Goal: Transaction & Acquisition: Purchase product/service

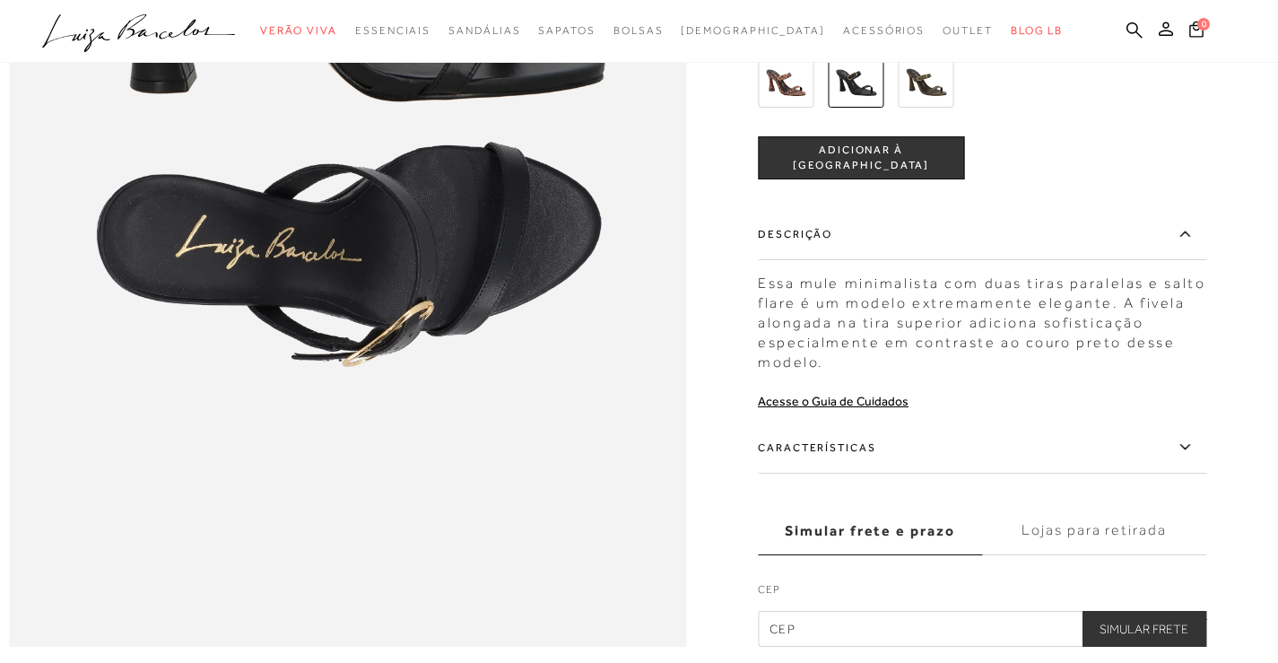
scroll to position [1345, 0]
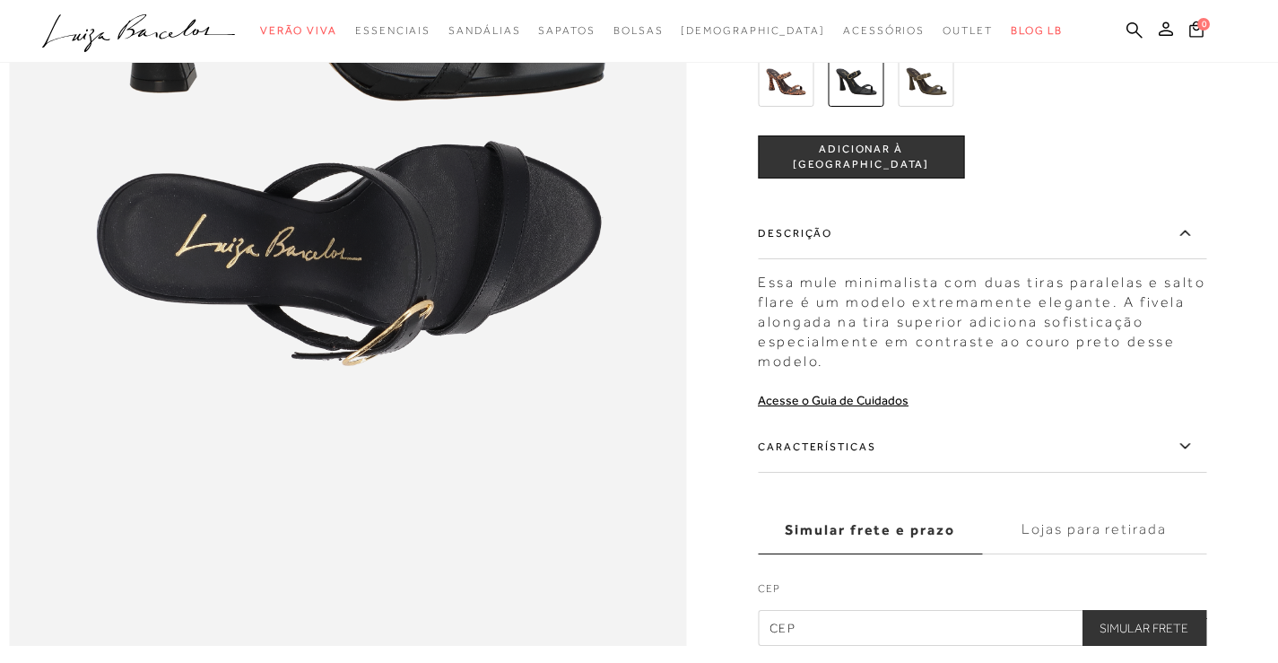
click at [1055, 472] on label "Características" at bounding box center [982, 446] width 448 height 52
click at [0, 0] on input "Características" at bounding box center [0, 0] width 0 height 0
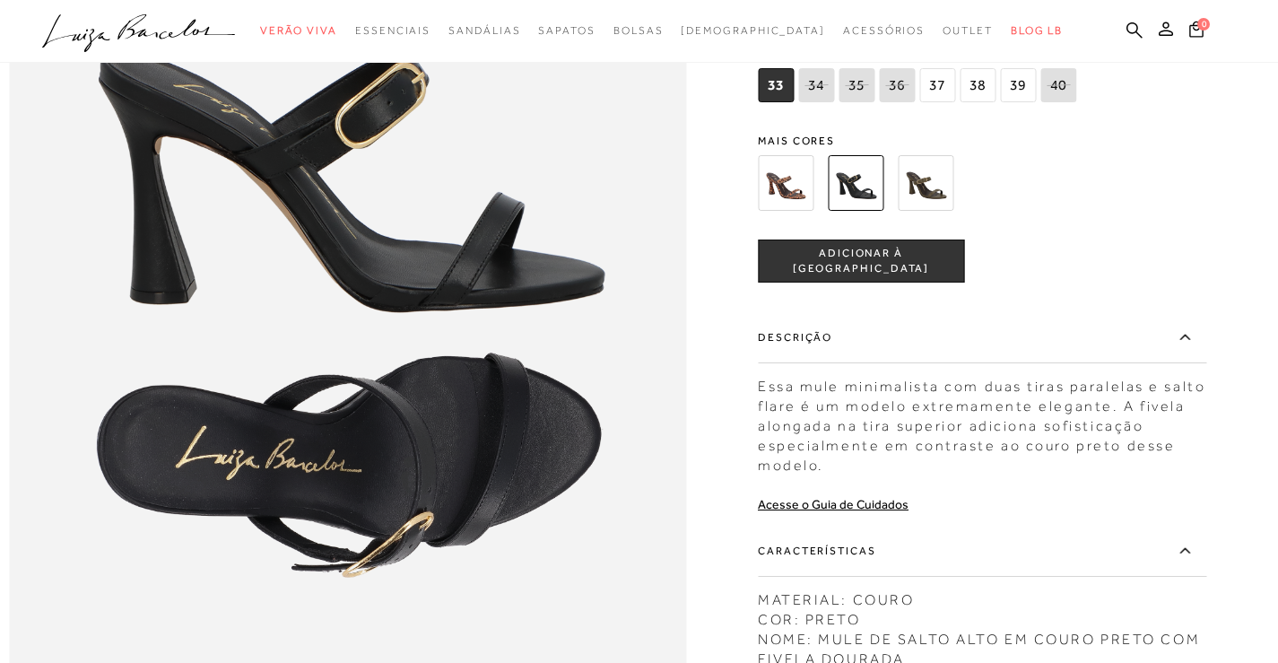
scroll to position [1166, 0]
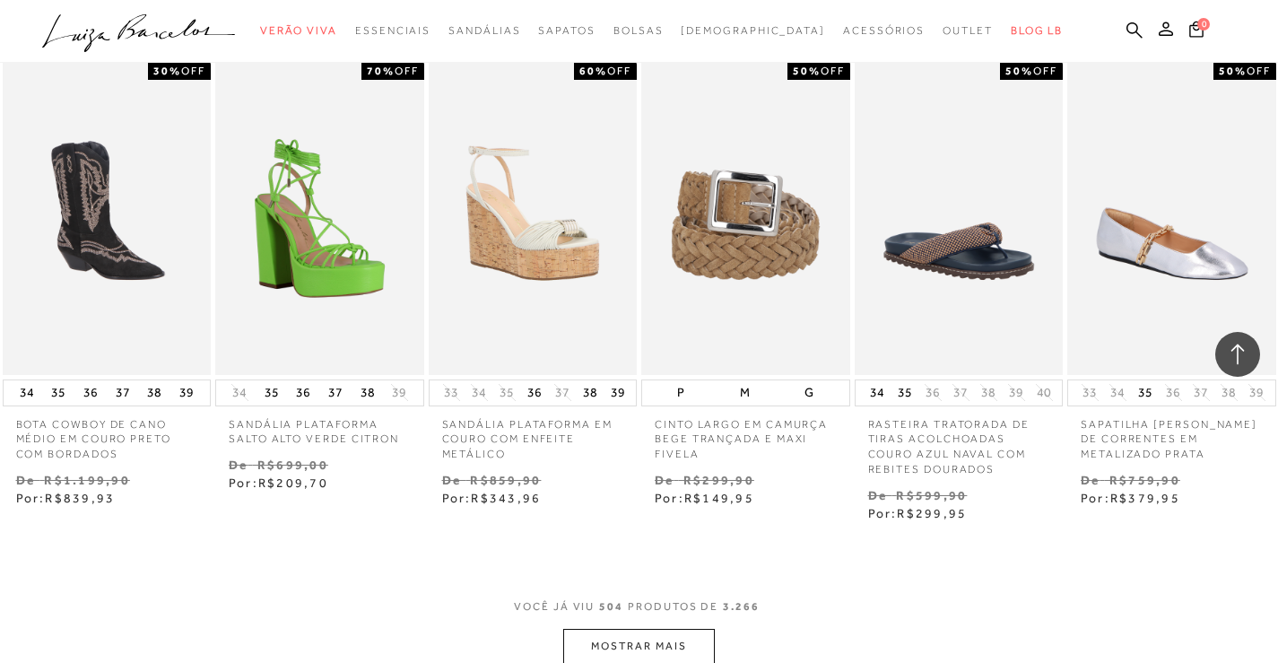
scroll to position [41181, 0]
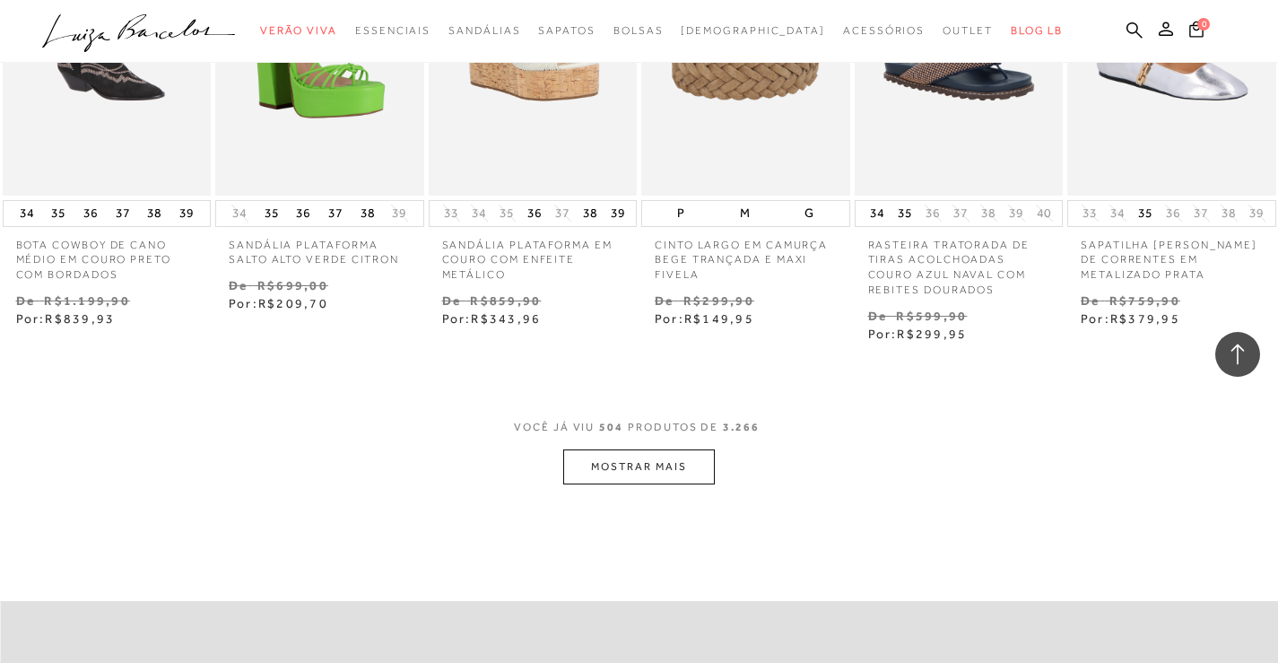
click at [684, 455] on button "MOSTRAR MAIS" at bounding box center [638, 466] width 151 height 35
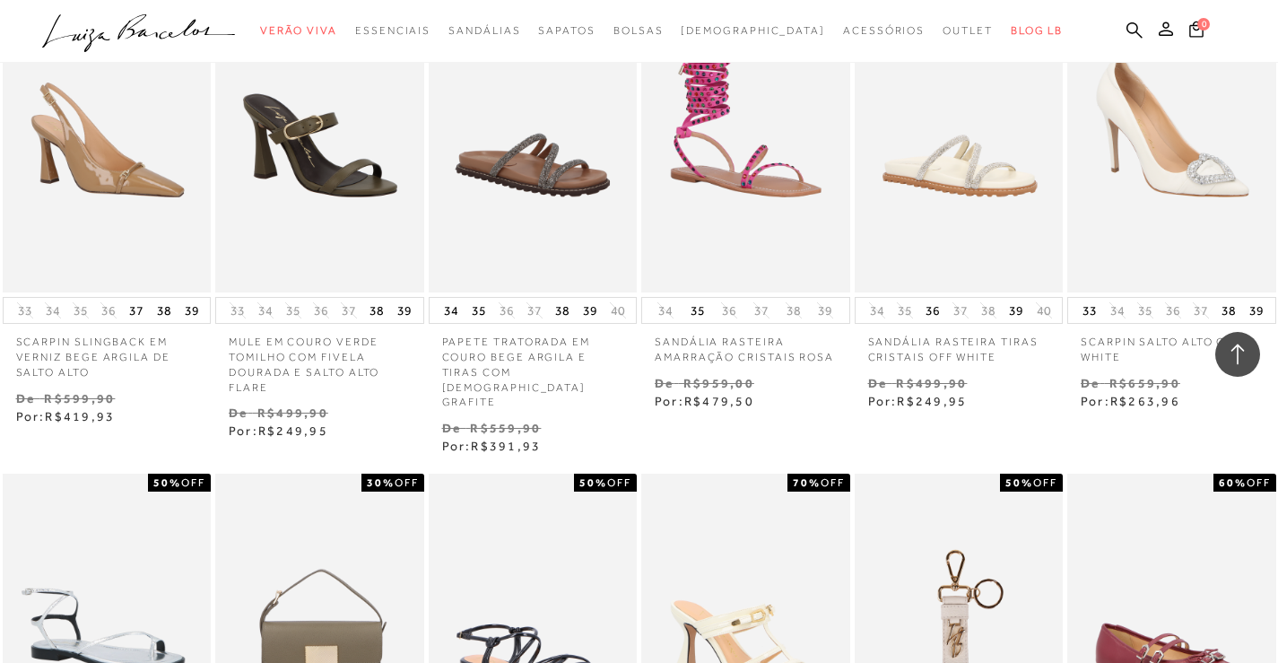
scroll to position [41809, 0]
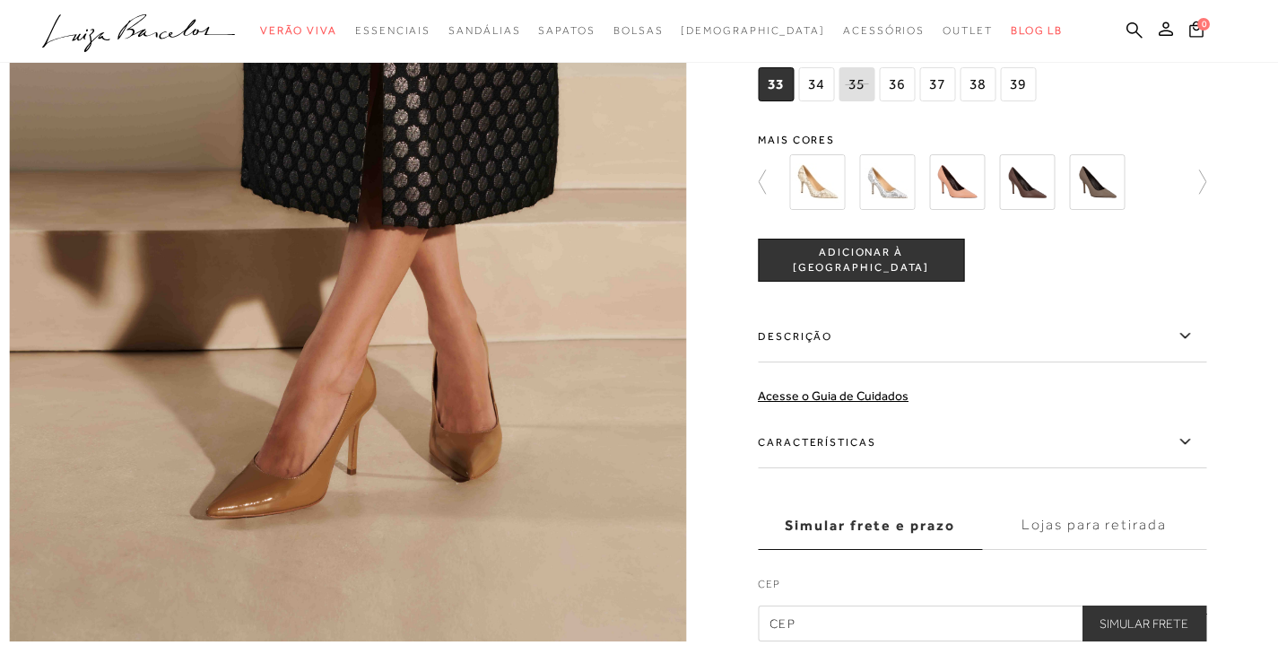
scroll to position [1435, 0]
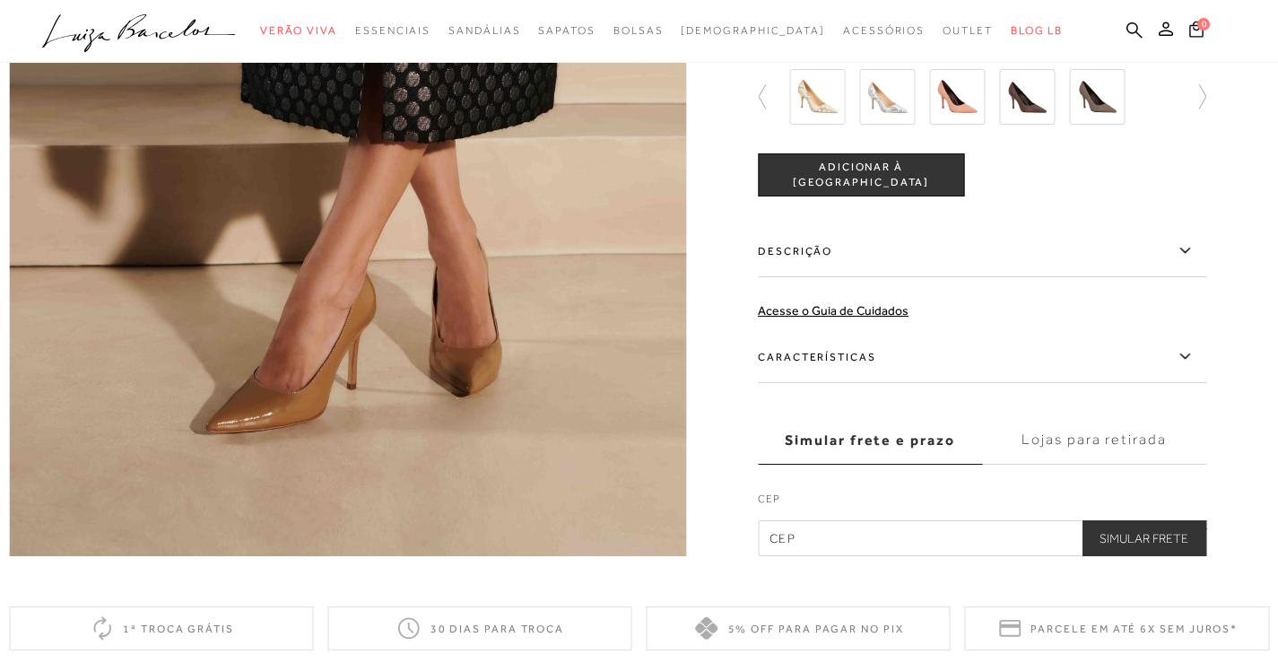
click at [1161, 277] on label "Descrição" at bounding box center [982, 251] width 448 height 52
click at [0, 0] on input "Descrição" at bounding box center [0, 0] width 0 height 0
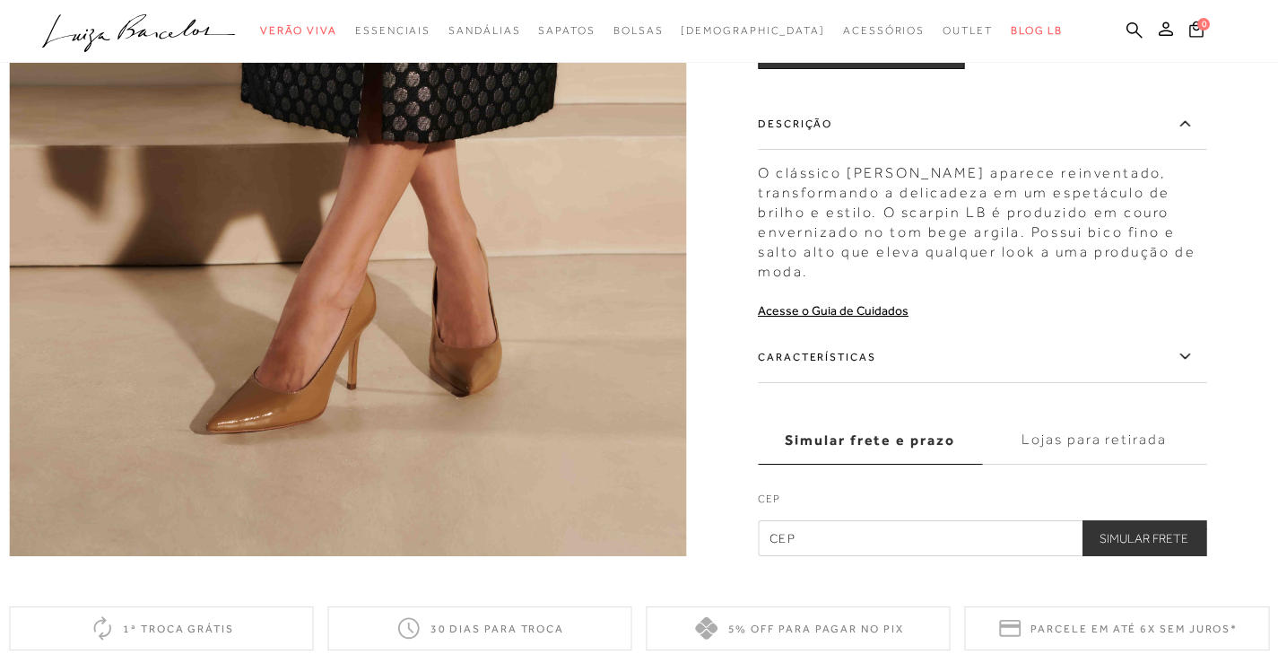
click at [1130, 383] on label "Características" at bounding box center [982, 357] width 448 height 52
click at [0, 0] on input "Características" at bounding box center [0, 0] width 0 height 0
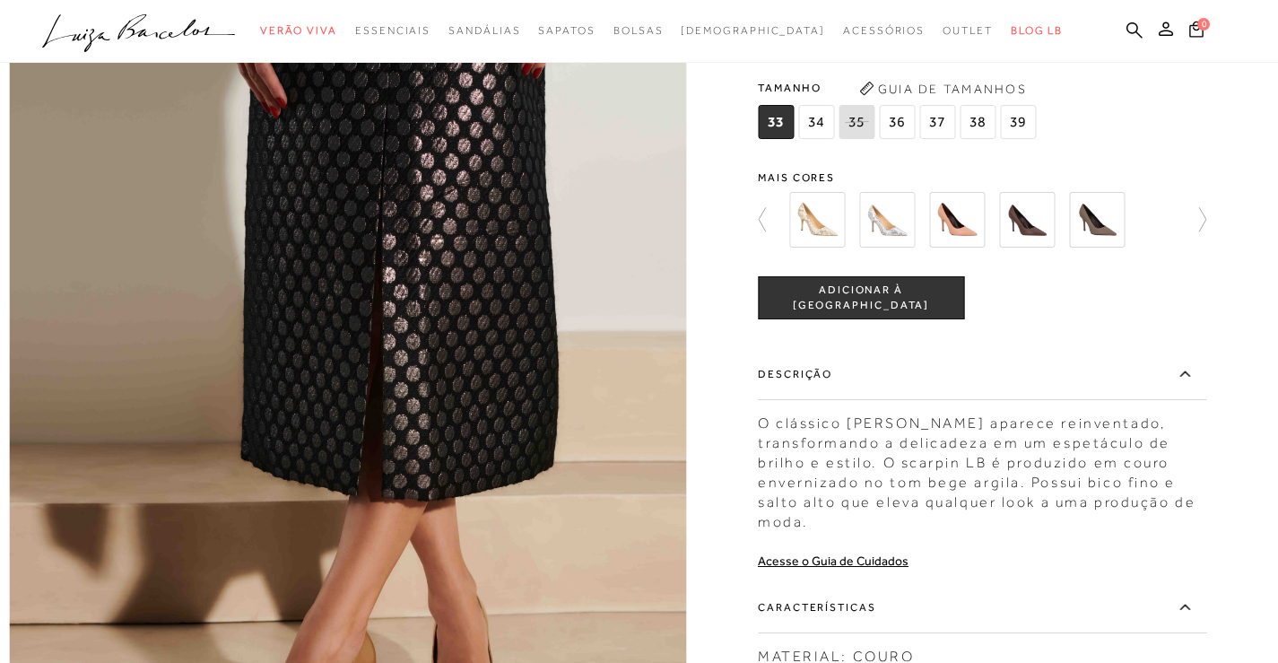
scroll to position [1076, 0]
click at [825, 248] on img at bounding box center [817, 221] width 56 height 56
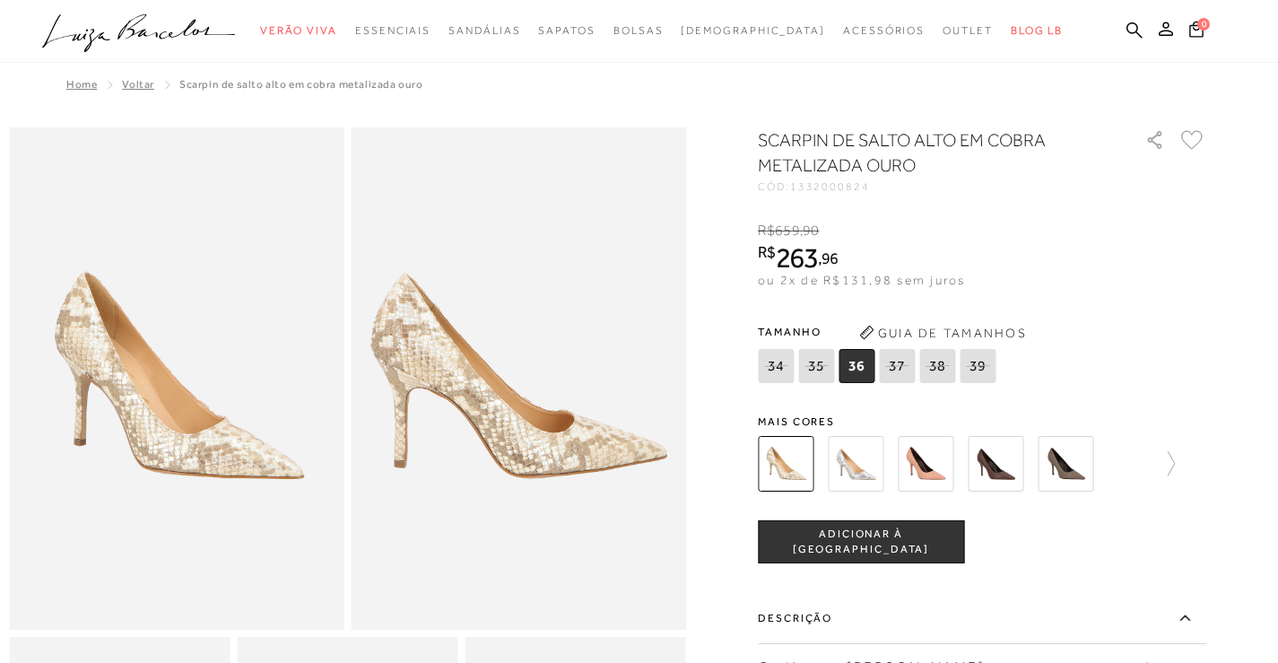
click at [864, 463] on img at bounding box center [856, 464] width 56 height 56
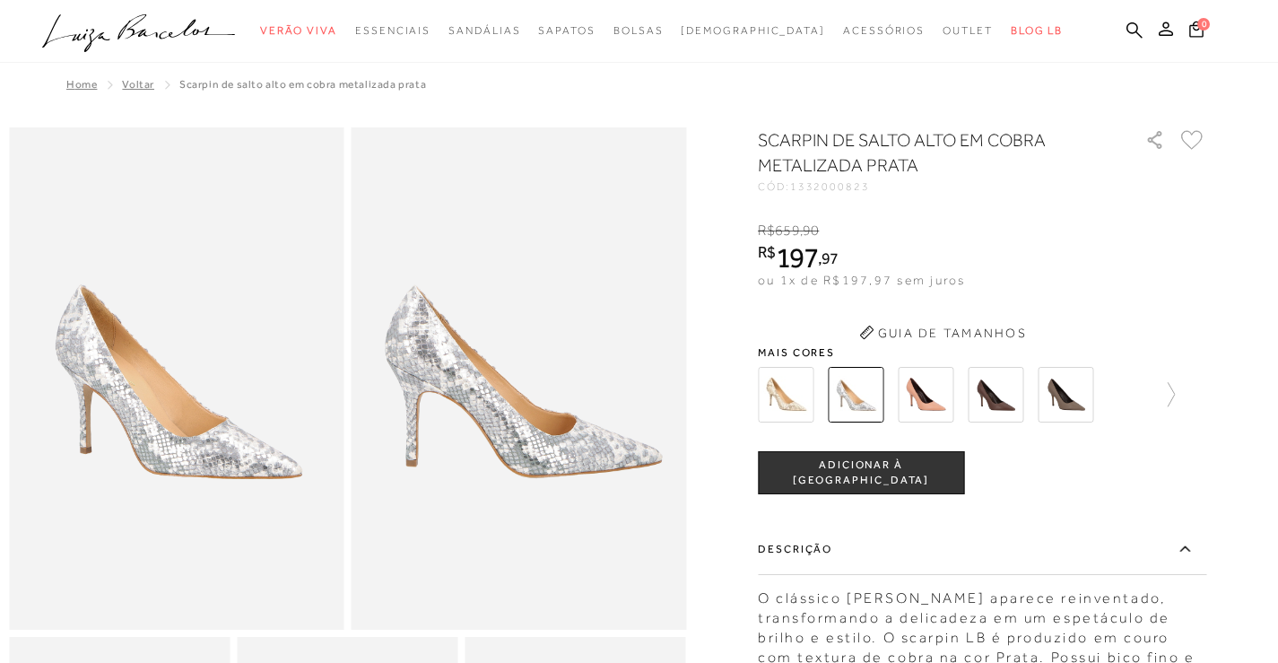
click at [920, 396] on div "SCARPIN DE SALTO ALTO EM COBRA METALIZADA PRATA CÓD: 1332000823 × É necessário …" at bounding box center [982, 607] width 448 height 961
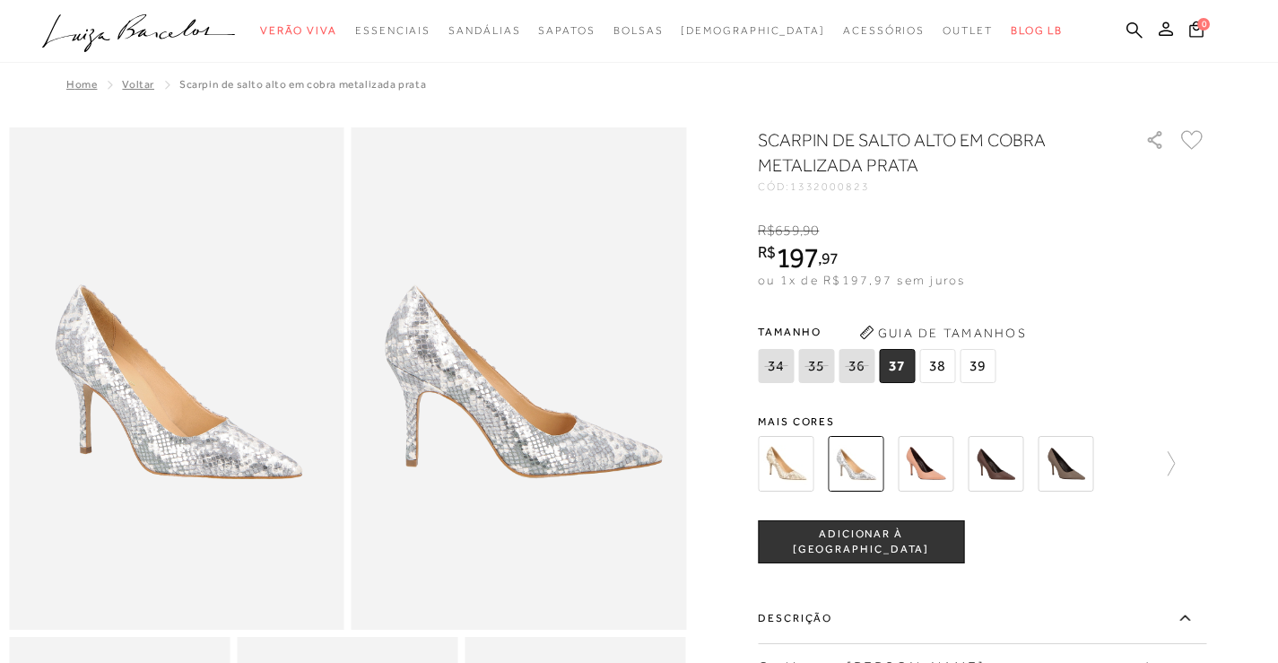
click at [926, 463] on img at bounding box center [925, 464] width 56 height 56
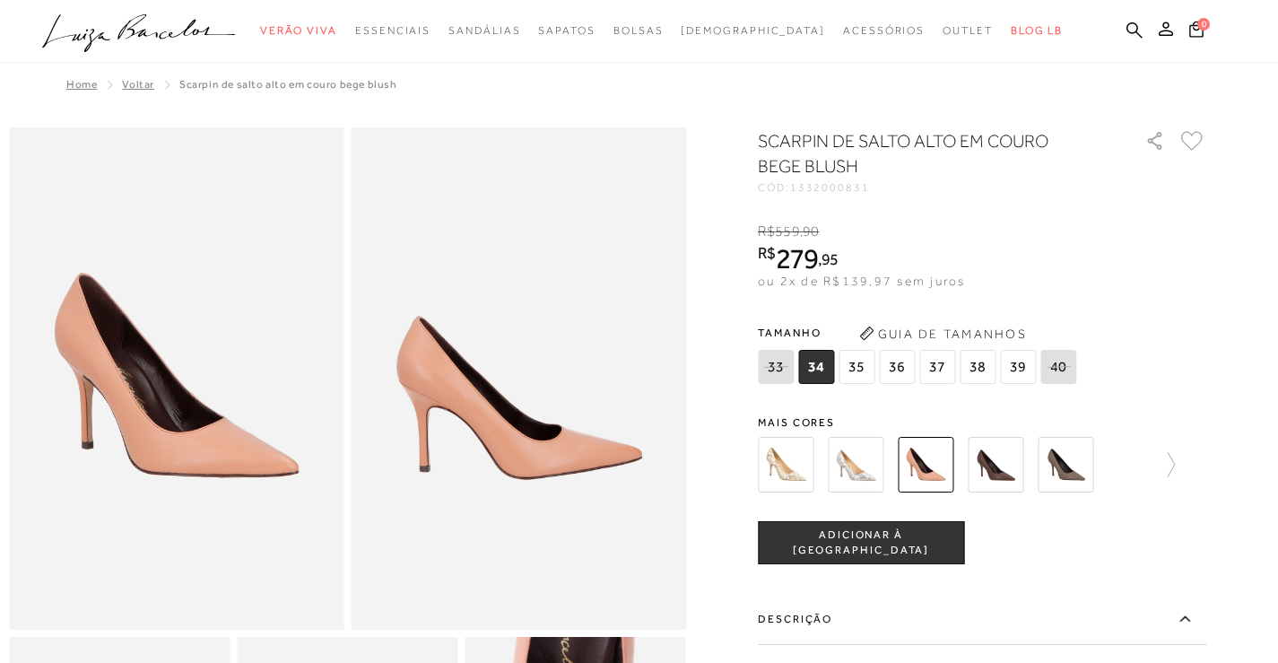
click at [1012, 456] on img at bounding box center [995, 465] width 56 height 56
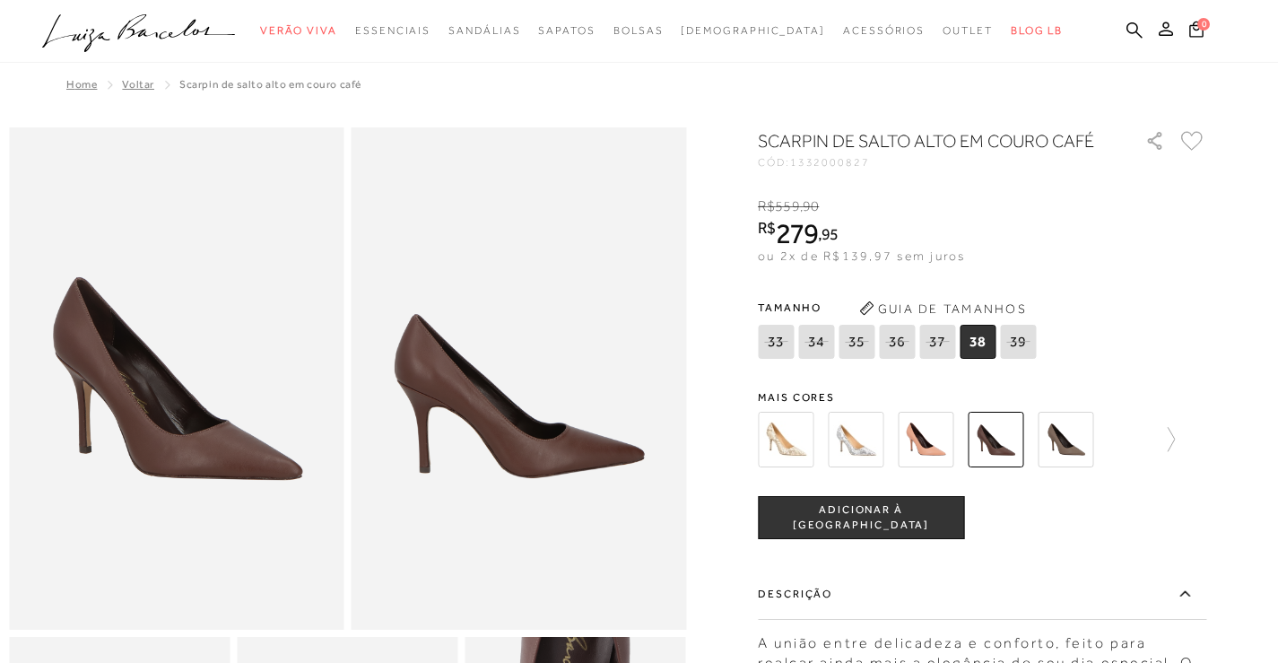
click at [1060, 438] on img at bounding box center [1065, 440] width 56 height 56
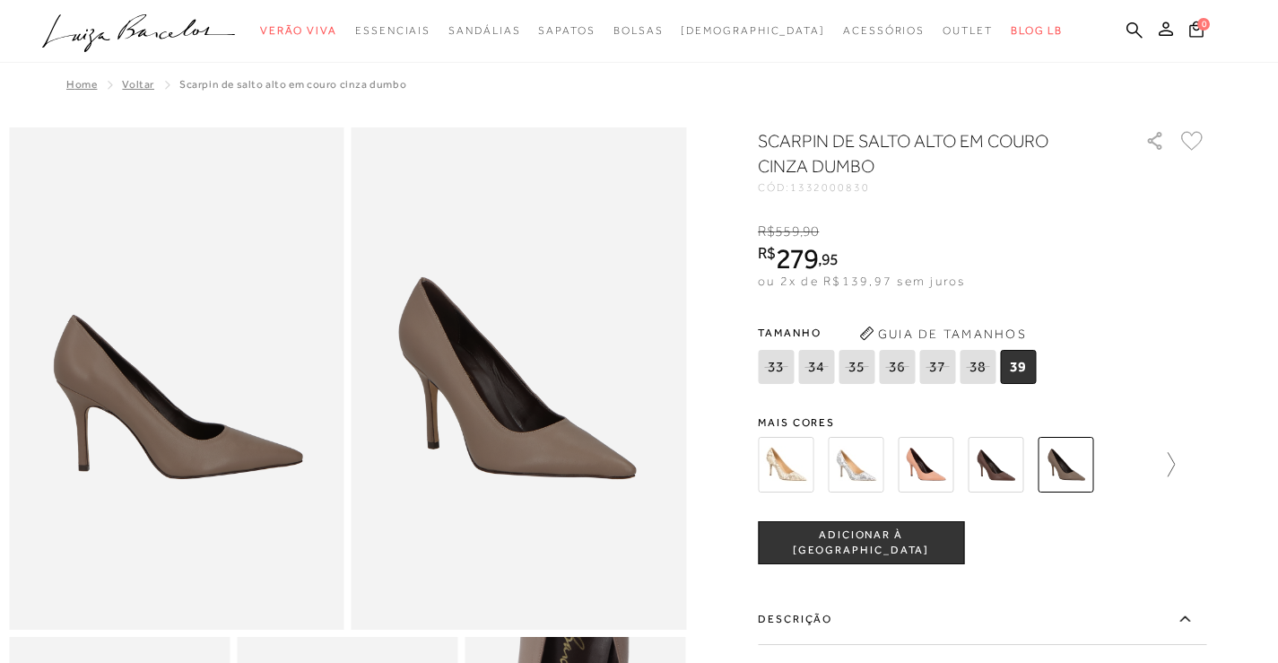
click at [1175, 465] on icon at bounding box center [1161, 464] width 25 height 25
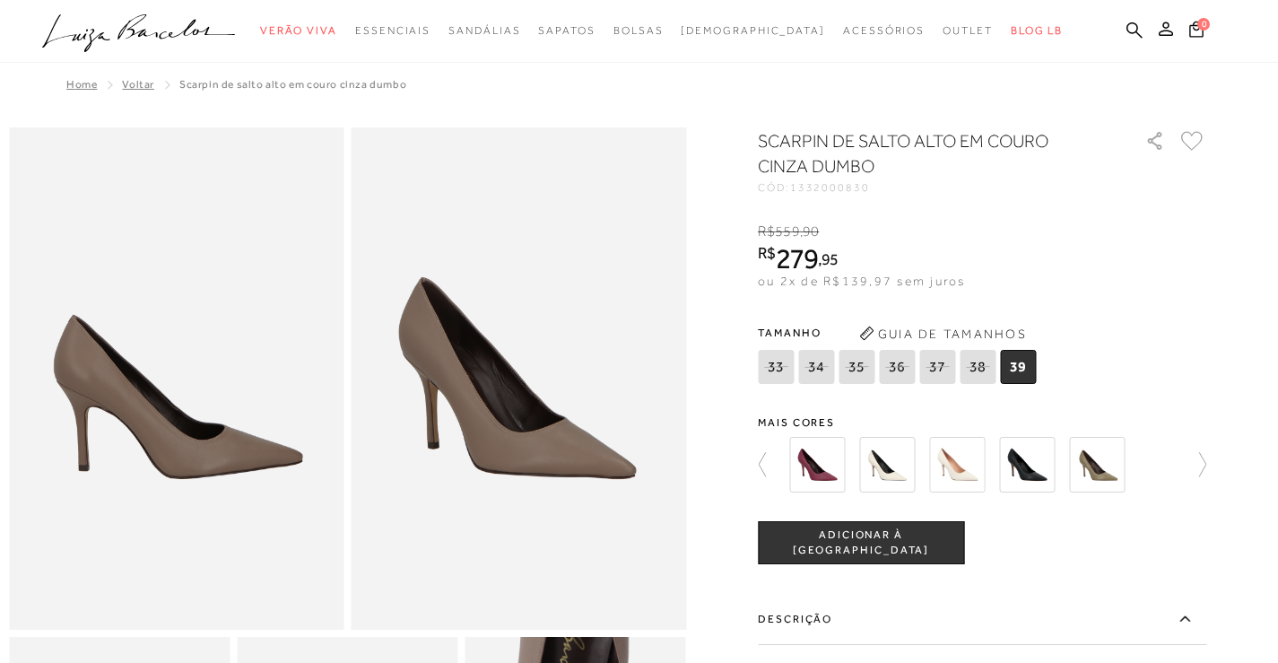
click at [819, 452] on img at bounding box center [817, 465] width 56 height 56
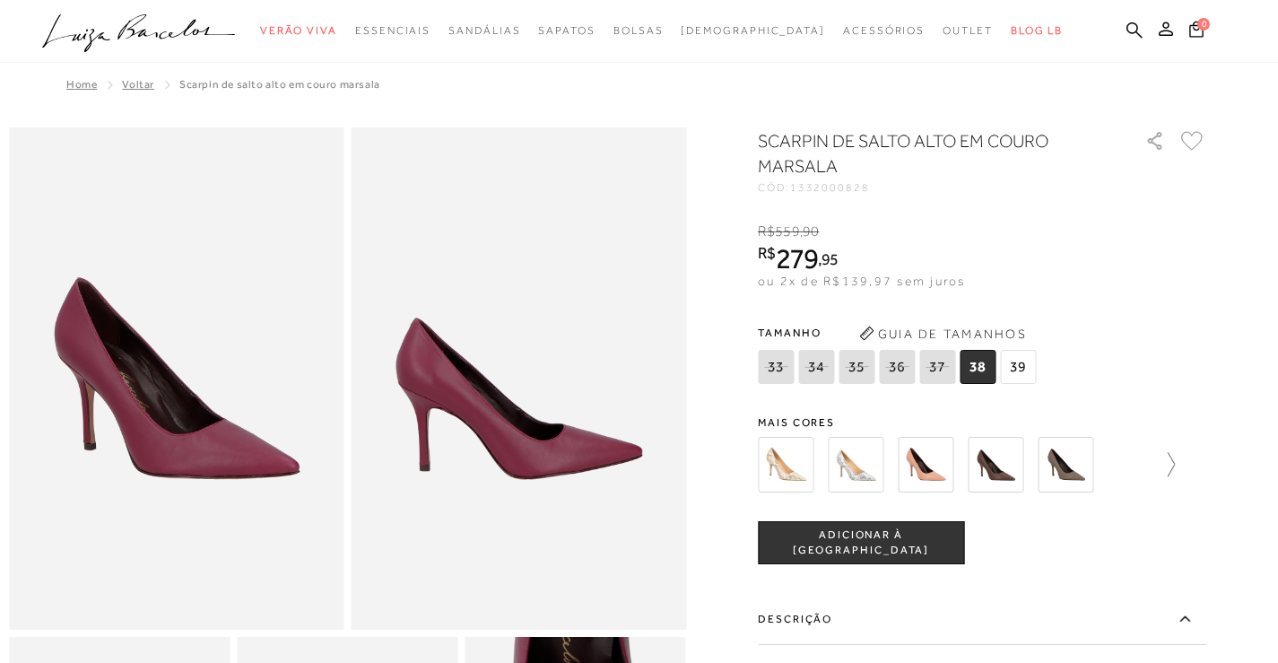
click at [1174, 470] on icon at bounding box center [1161, 464] width 25 height 25
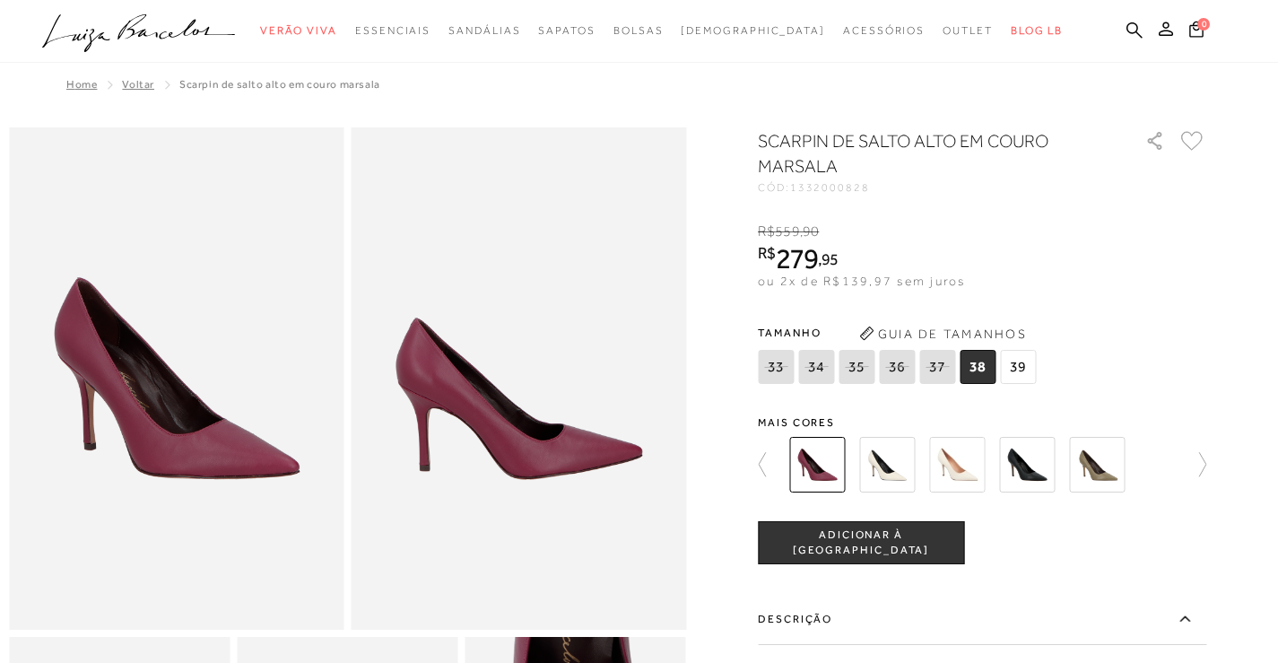
click at [880, 455] on img at bounding box center [887, 465] width 56 height 56
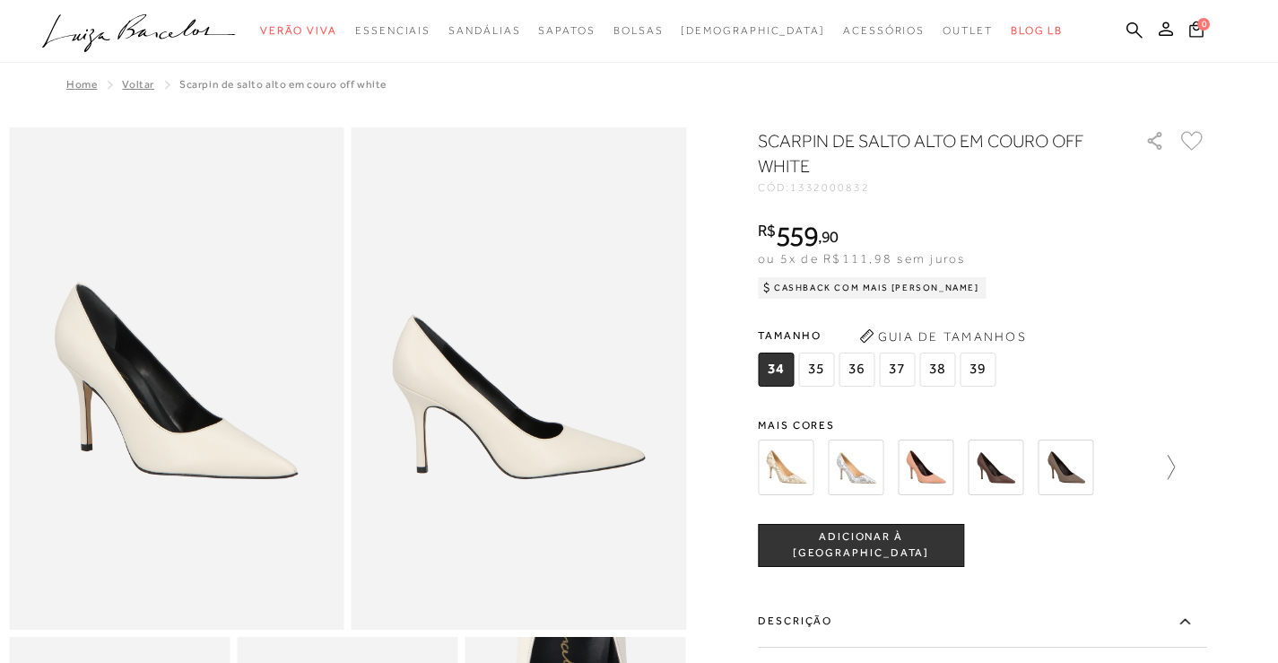
click at [1175, 463] on icon at bounding box center [1161, 467] width 25 height 25
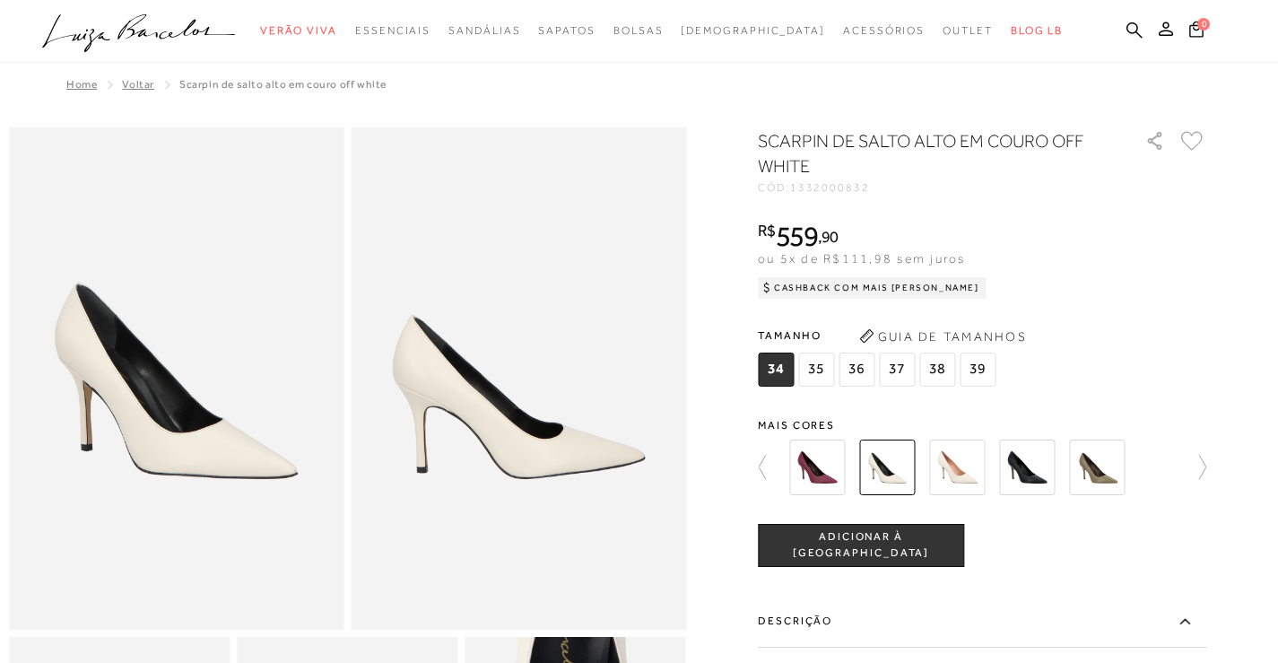
click at [952, 469] on img at bounding box center [957, 467] width 56 height 56
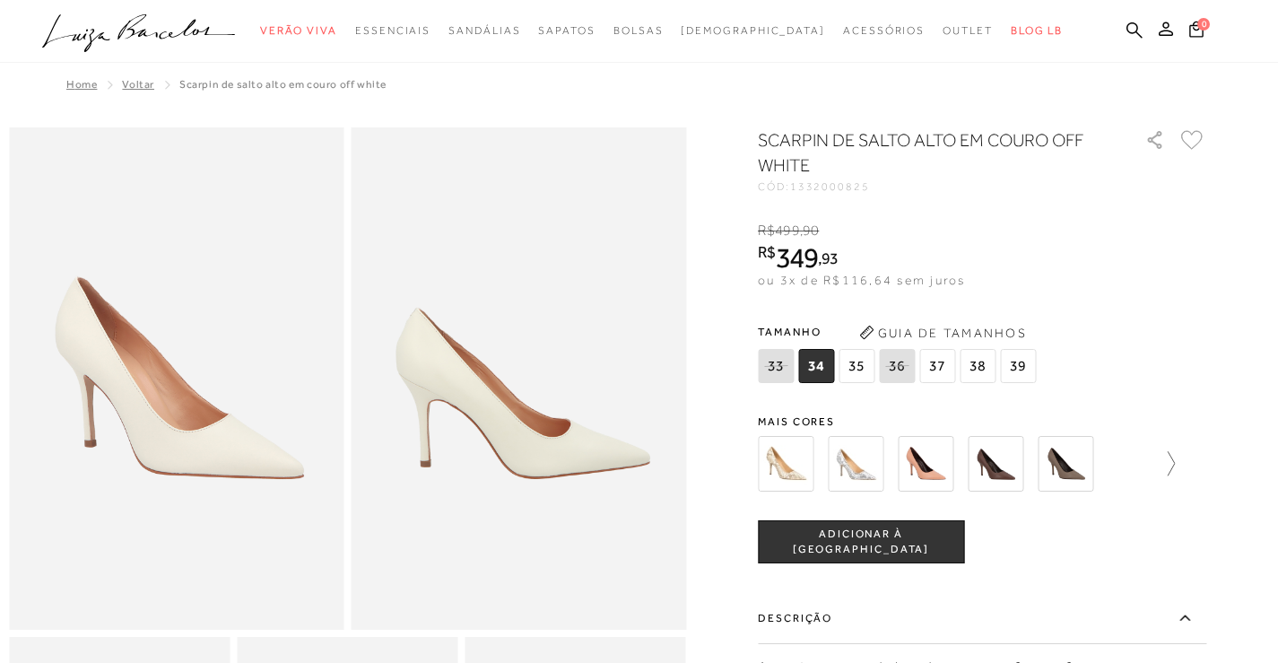
click at [1173, 464] on icon at bounding box center [1161, 463] width 25 height 25
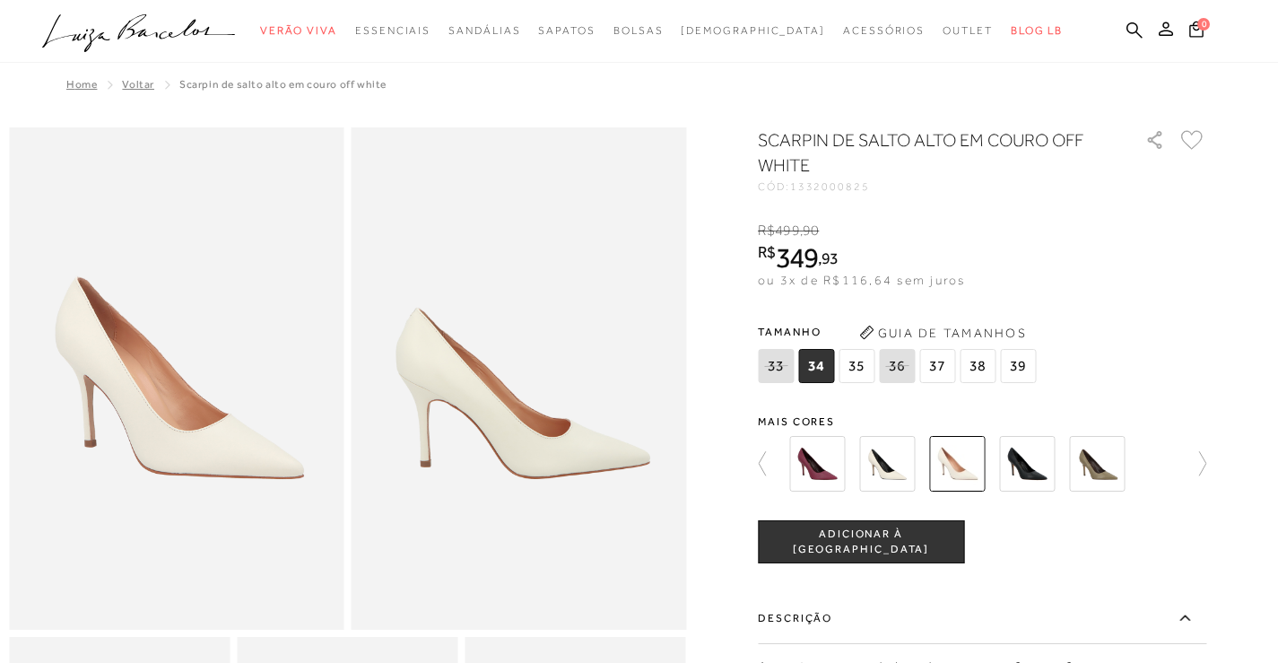
click at [1018, 464] on img at bounding box center [1027, 464] width 56 height 56
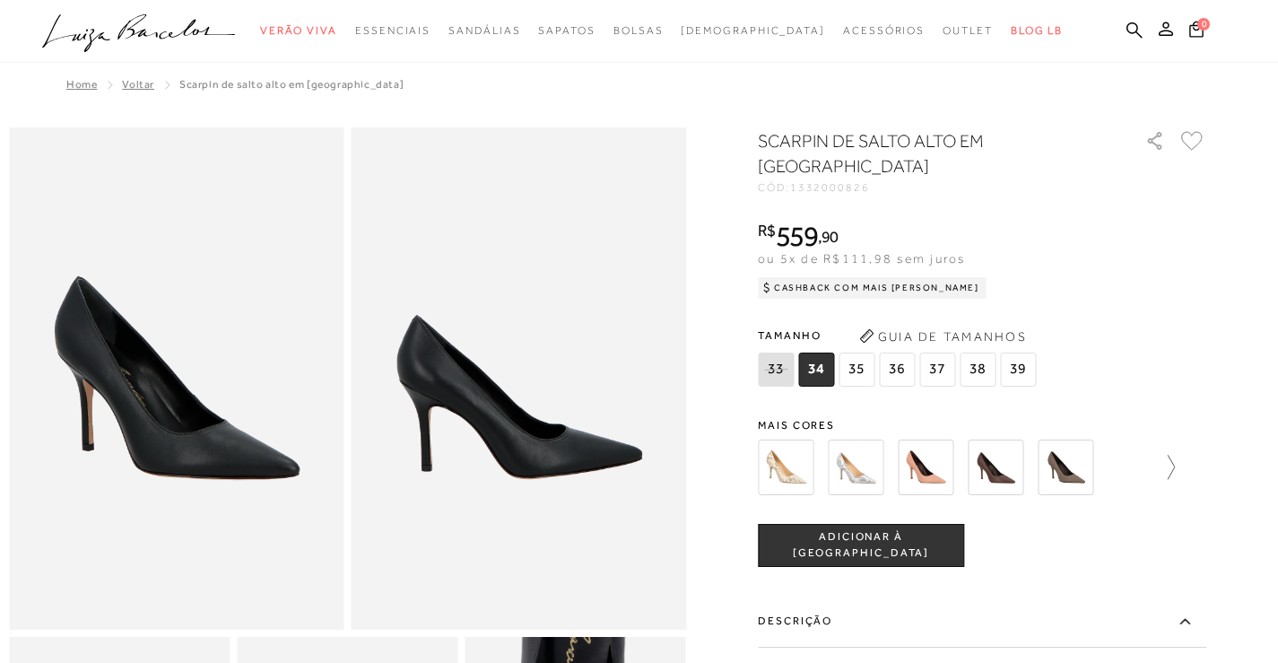
click at [1175, 464] on icon at bounding box center [1161, 467] width 25 height 25
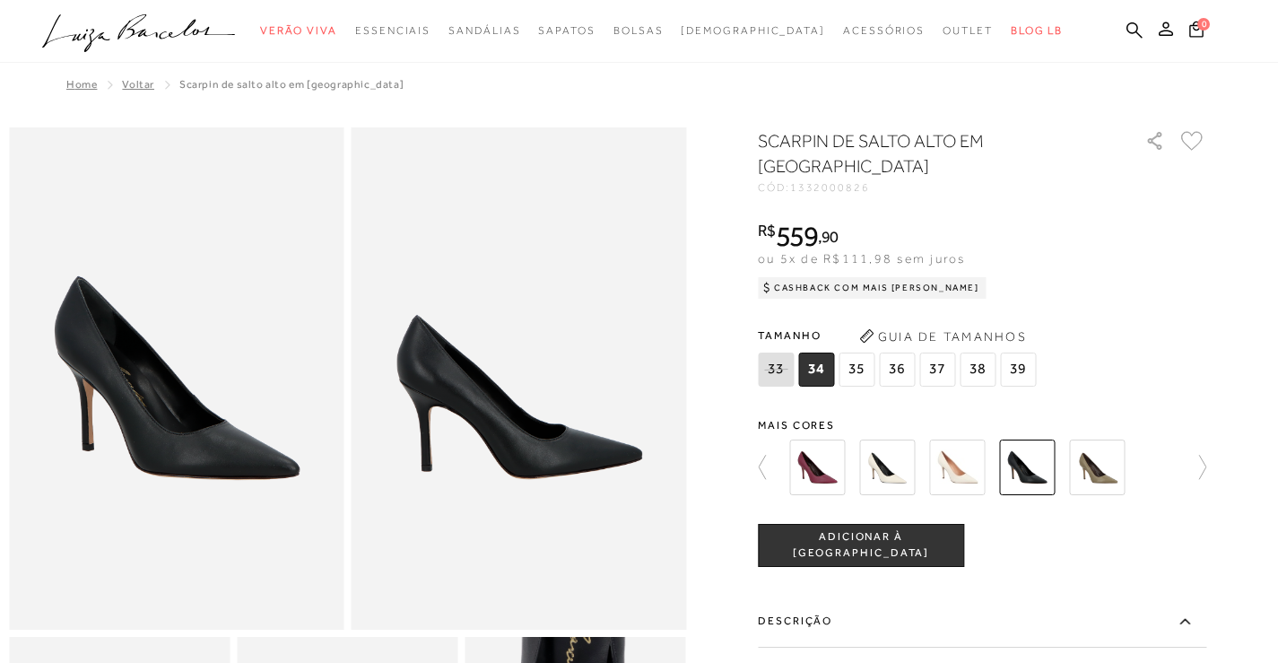
click at [1100, 472] on img at bounding box center [1097, 467] width 56 height 56
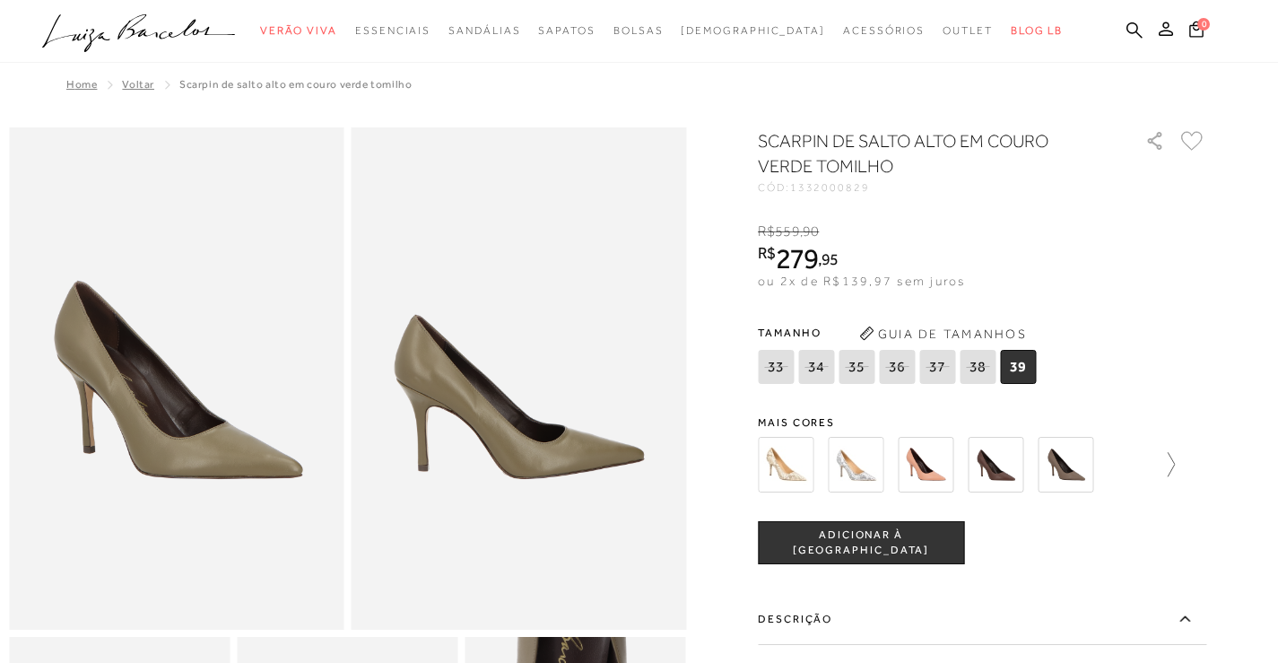
click at [1175, 460] on icon at bounding box center [1161, 464] width 25 height 25
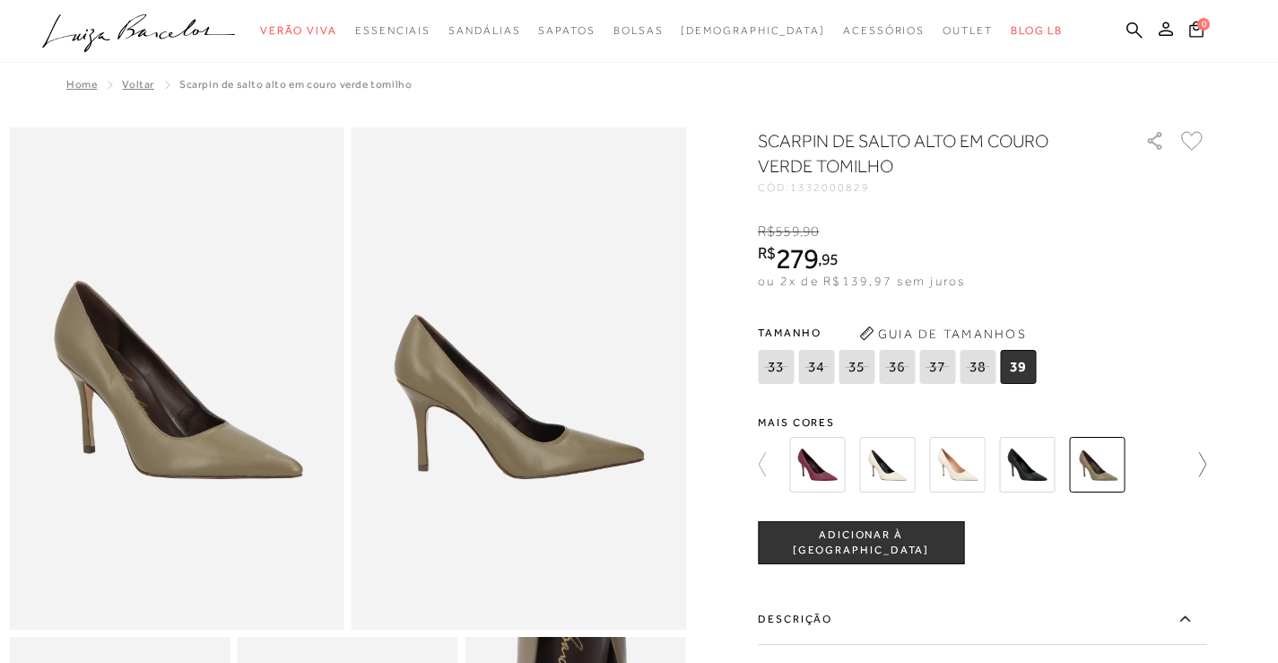
click at [1178, 460] on div at bounding box center [982, 464] width 448 height 66
click at [1206, 462] on icon at bounding box center [1193, 464] width 25 height 25
click at [832, 470] on img at bounding box center [817, 465] width 56 height 56
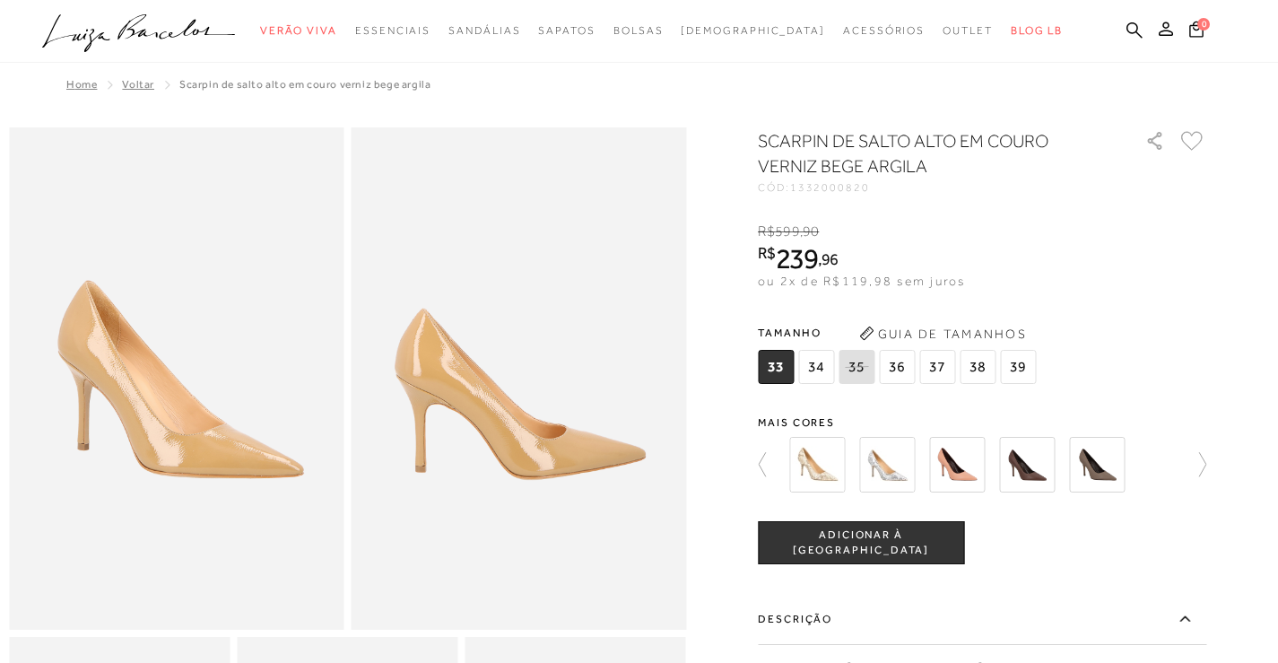
click at [1206, 462] on icon at bounding box center [1193, 464] width 25 height 25
click at [893, 464] on img at bounding box center [887, 465] width 56 height 56
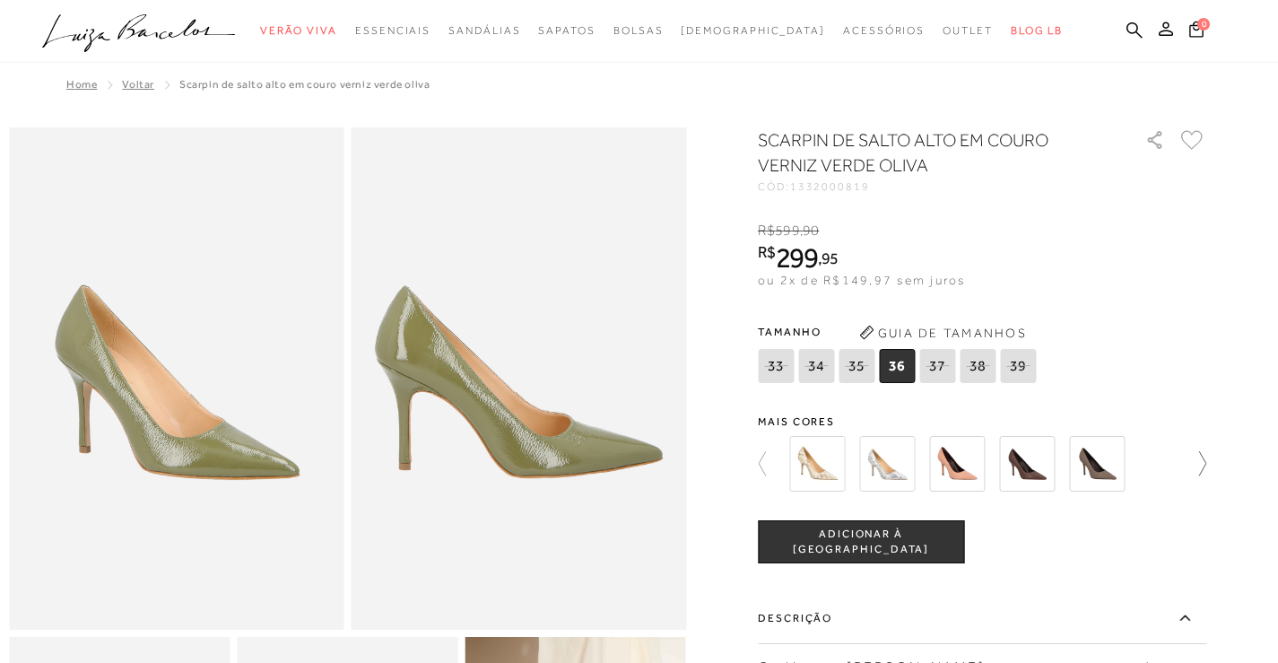
click at [1206, 465] on icon at bounding box center [1193, 463] width 25 height 25
click at [1201, 465] on div at bounding box center [992, 463] width 417 height 66
click at [766, 461] on icon at bounding box center [762, 463] width 7 height 24
click at [1206, 461] on icon at bounding box center [1202, 463] width 7 height 24
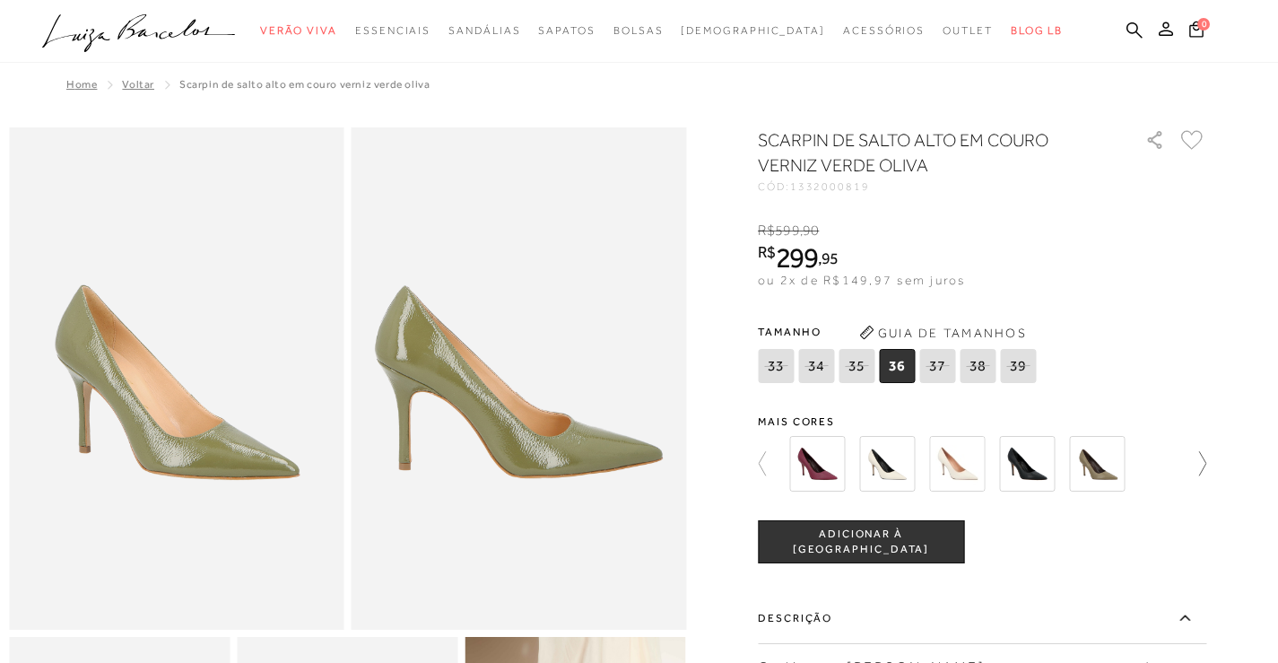
click at [1206, 461] on icon at bounding box center [1193, 463] width 25 height 25
click at [970, 464] on img at bounding box center [957, 464] width 56 height 56
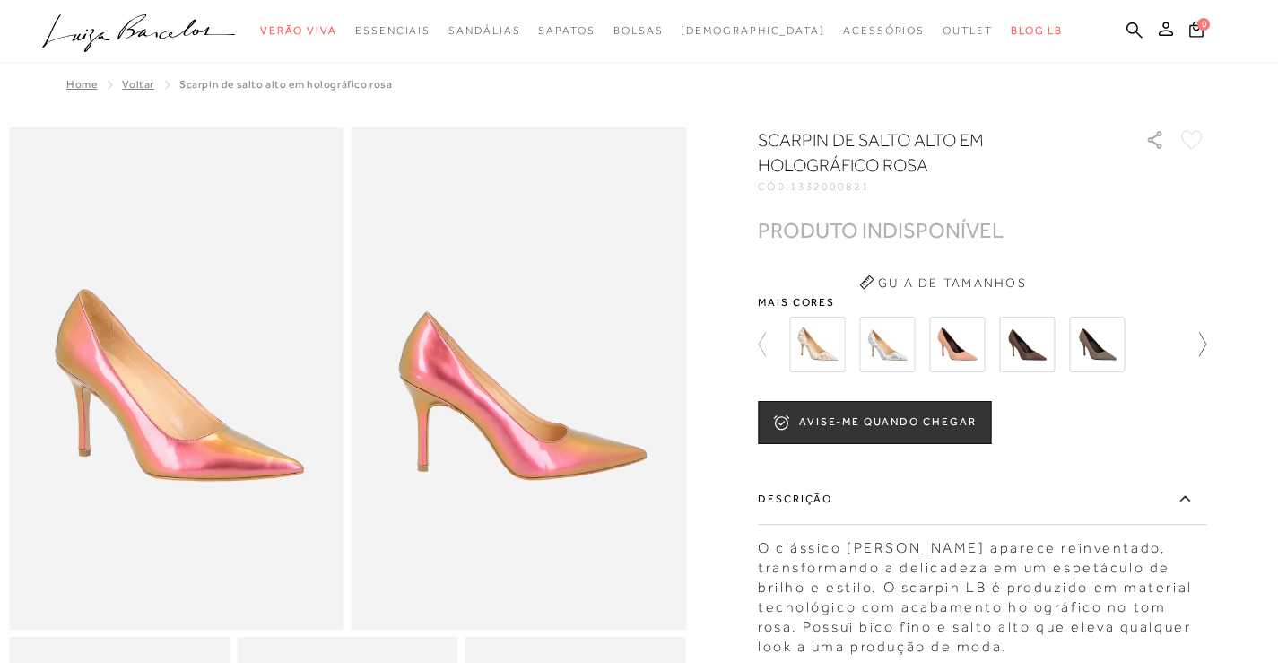
click at [1206, 341] on icon at bounding box center [1193, 344] width 25 height 25
click at [762, 337] on div at bounding box center [639, 582] width 1260 height 911
click at [768, 341] on icon at bounding box center [770, 344] width 25 height 25
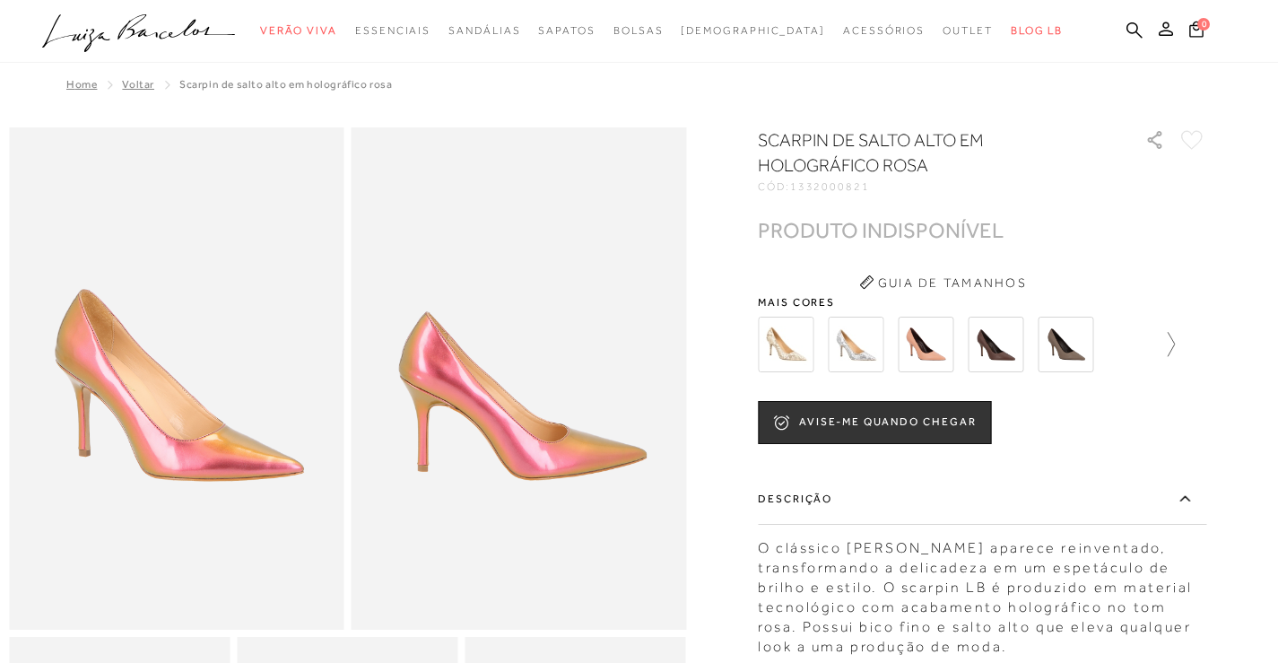
click at [1175, 342] on icon at bounding box center [1161, 344] width 25 height 25
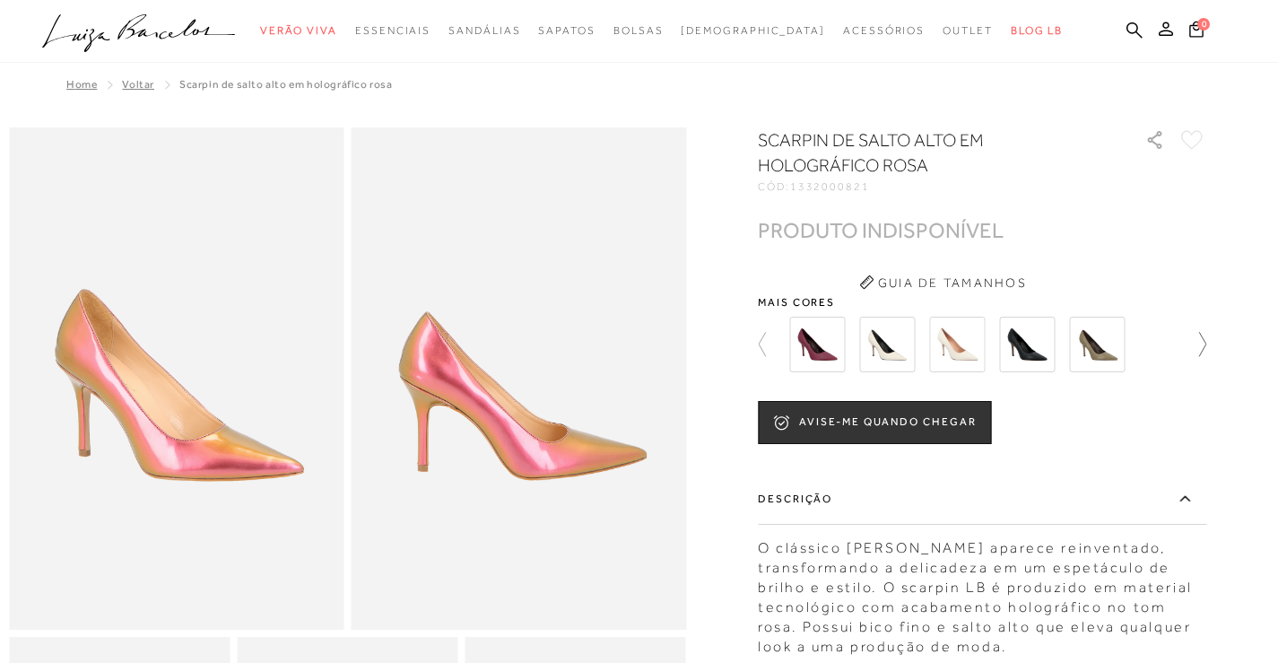
click at [1177, 342] on div at bounding box center [982, 344] width 448 height 66
click at [1206, 342] on icon at bounding box center [1193, 344] width 25 height 25
click at [1039, 342] on img at bounding box center [1027, 344] width 56 height 56
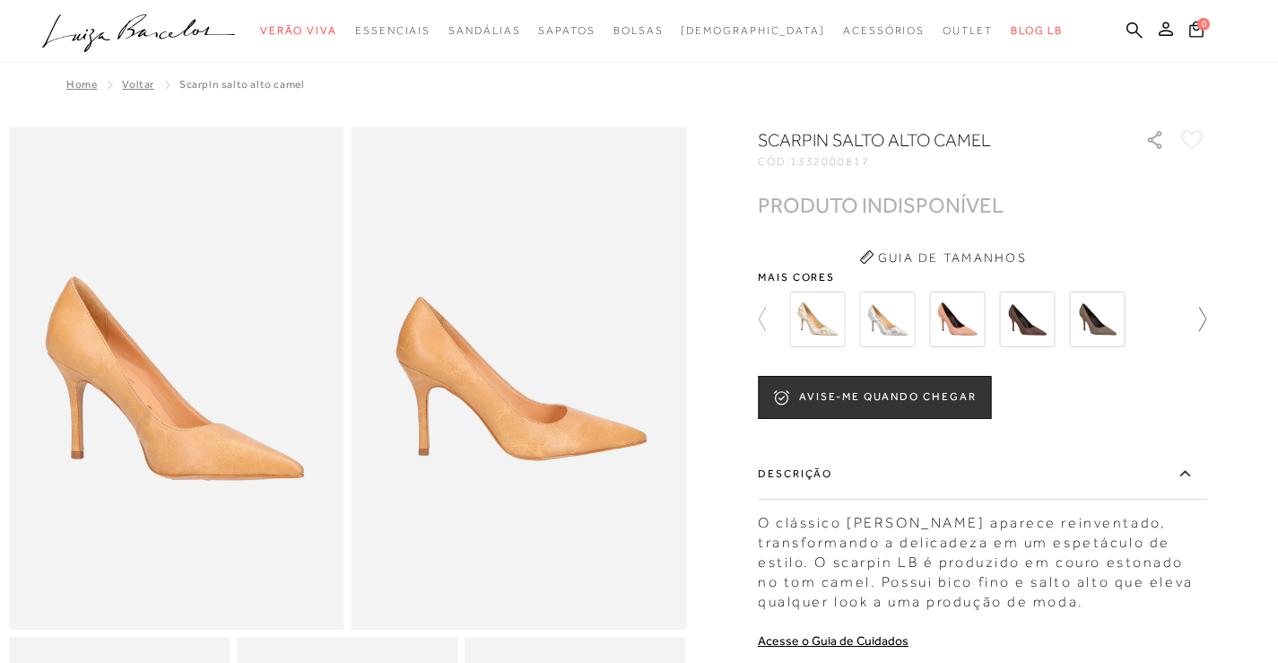
click at [1205, 322] on icon at bounding box center [1193, 319] width 25 height 25
click at [1106, 316] on img at bounding box center [1097, 319] width 56 height 56
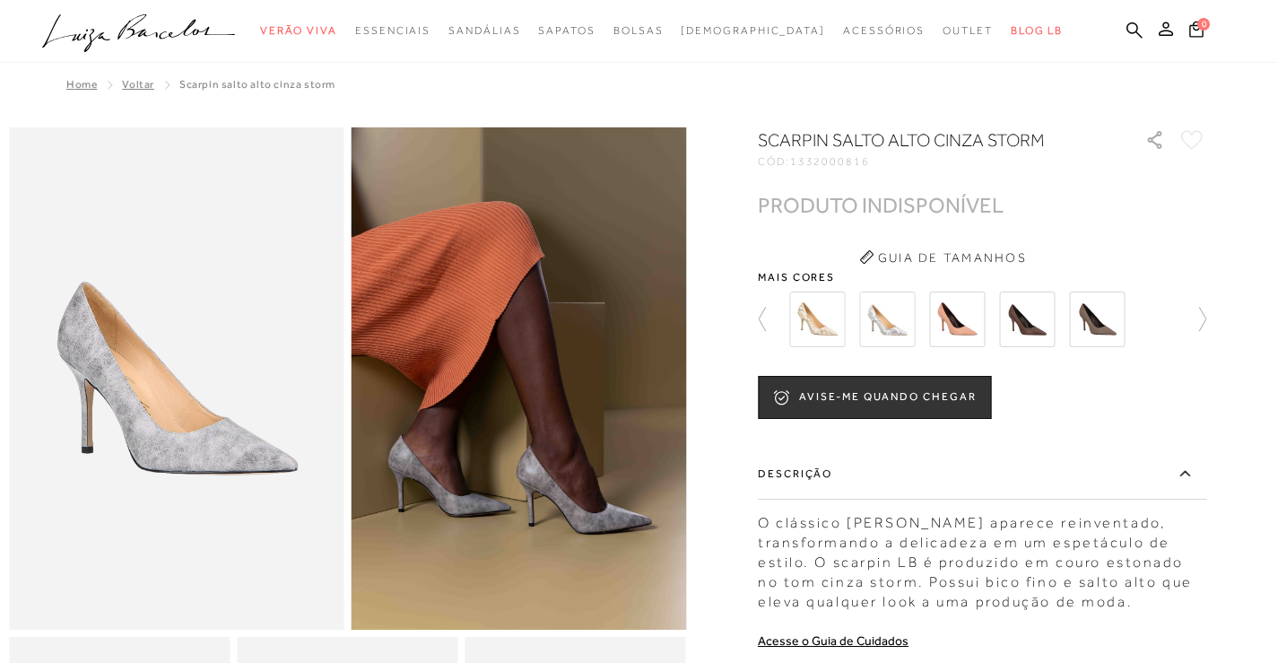
click at [763, 319] on div at bounding box center [639, 550] width 1260 height 846
click at [769, 318] on icon at bounding box center [770, 319] width 25 height 25
click at [1203, 318] on icon at bounding box center [1193, 319] width 25 height 25
click at [825, 319] on img at bounding box center [817, 319] width 56 height 56
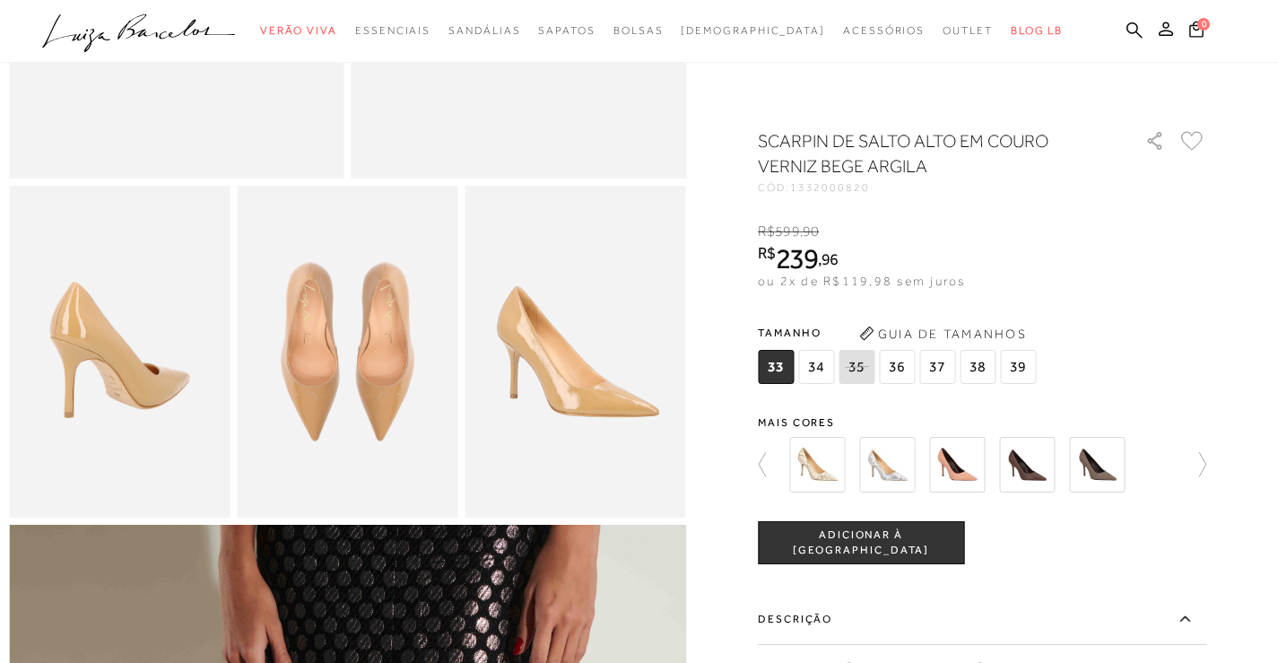
scroll to position [717, 0]
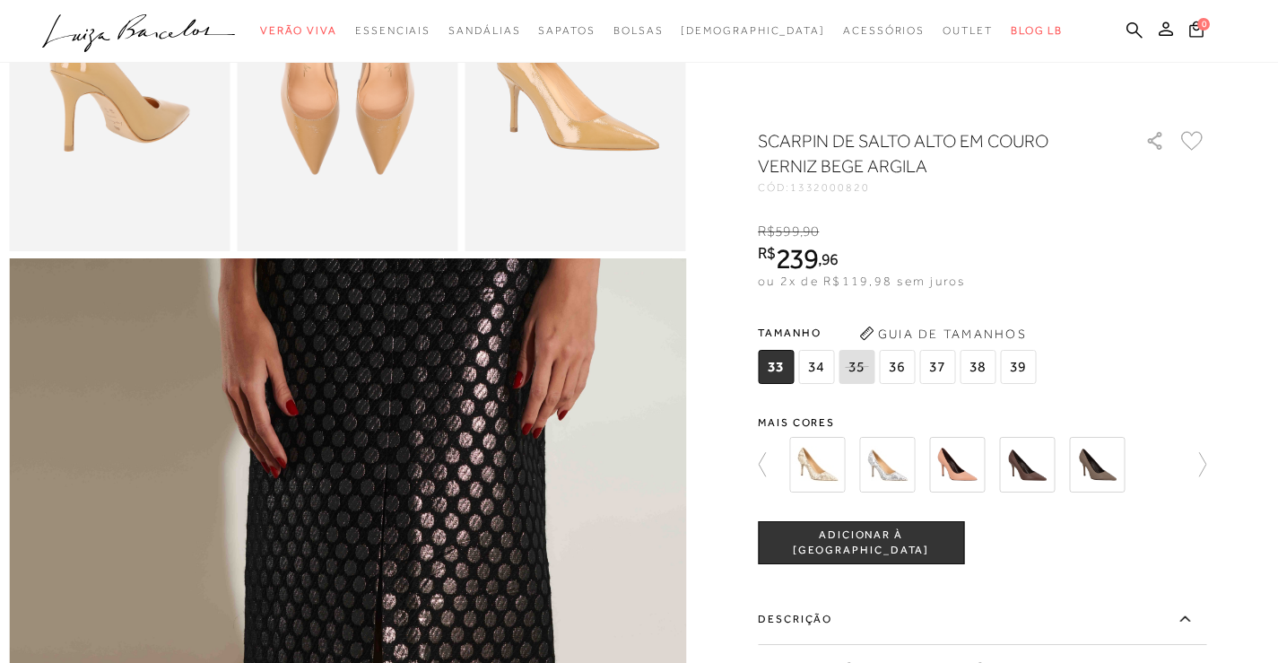
click at [1189, 611] on icon at bounding box center [1185, 618] width 22 height 22
click at [0, 0] on input "Descrição" at bounding box center [0, 0] width 0 height 0
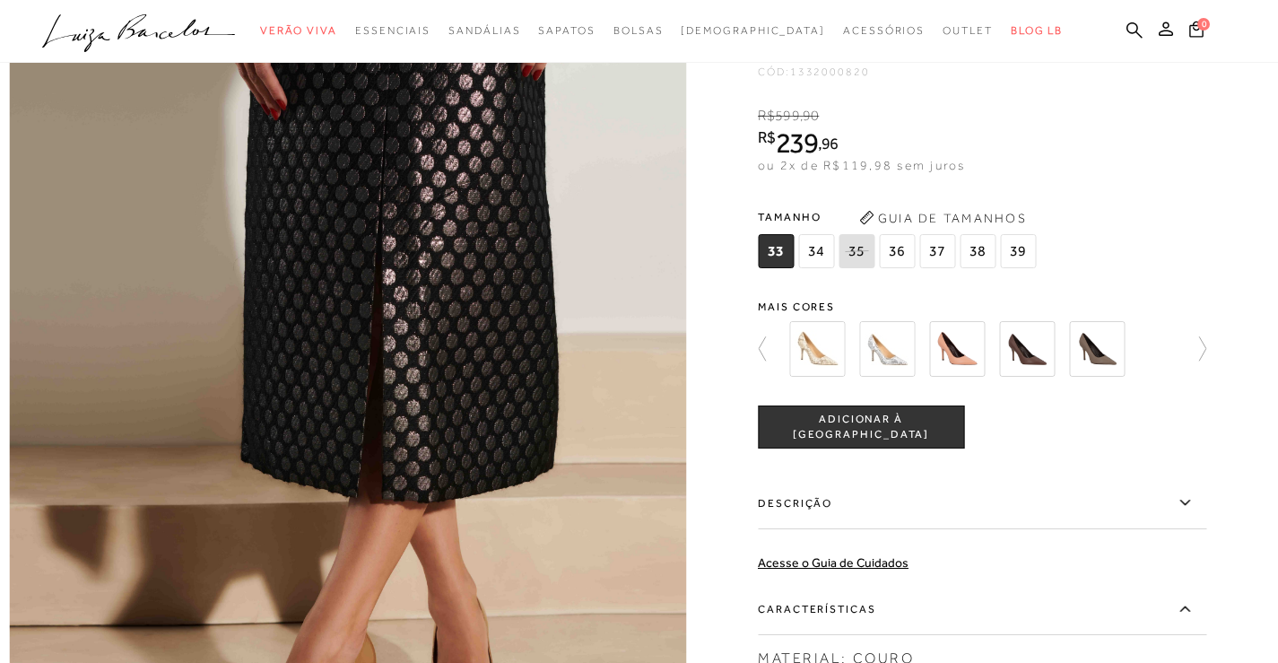
scroll to position [1076, 0]
click at [1186, 513] on icon at bounding box center [1185, 501] width 22 height 22
click at [0, 0] on input "Descrição" at bounding box center [0, 0] width 0 height 0
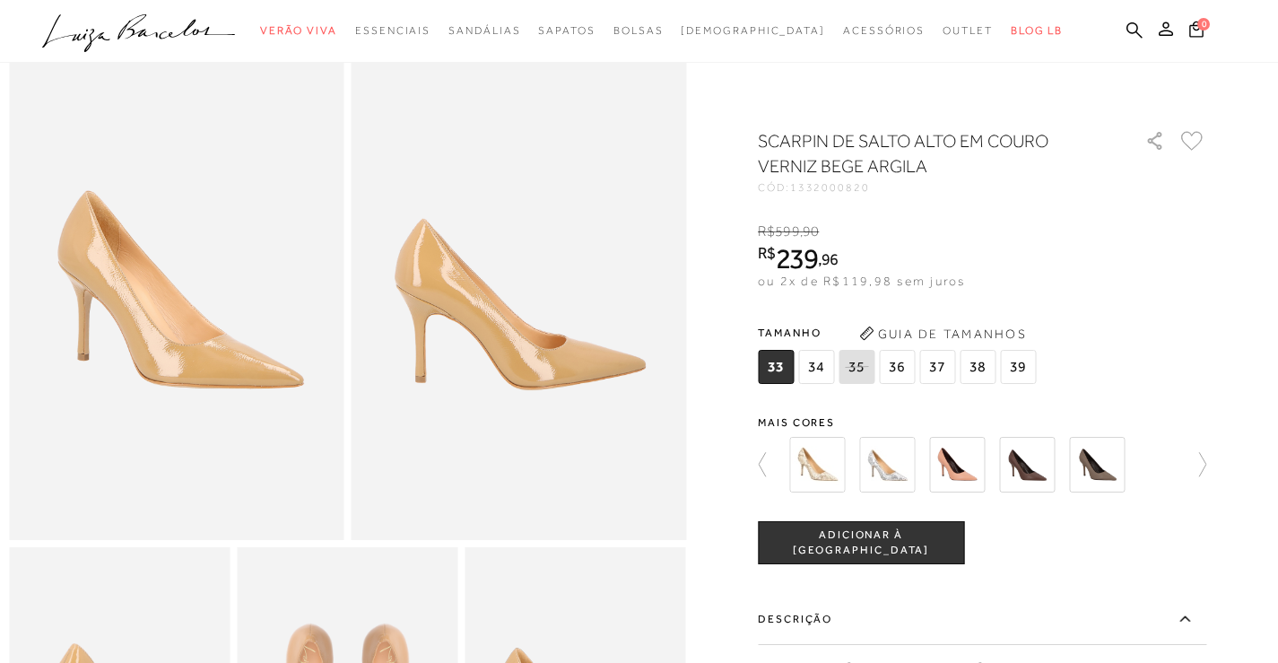
scroll to position [0, 0]
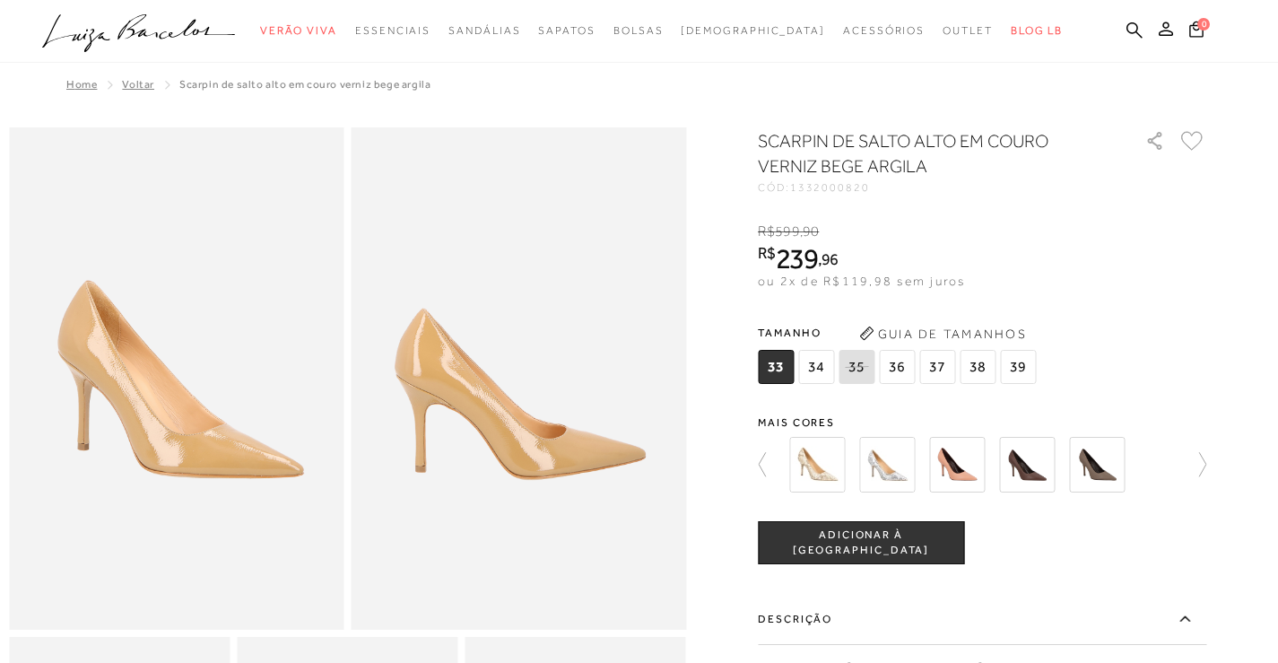
click at [446, 389] on img at bounding box center [518, 378] width 335 height 502
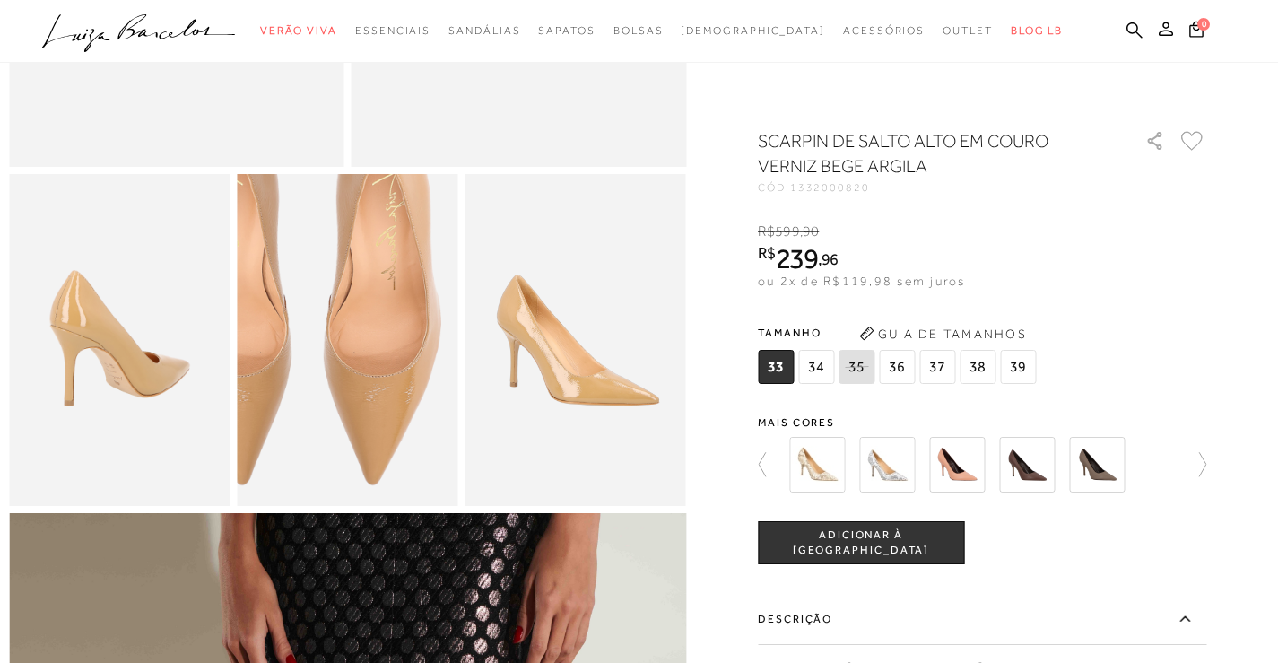
scroll to position [359, 0]
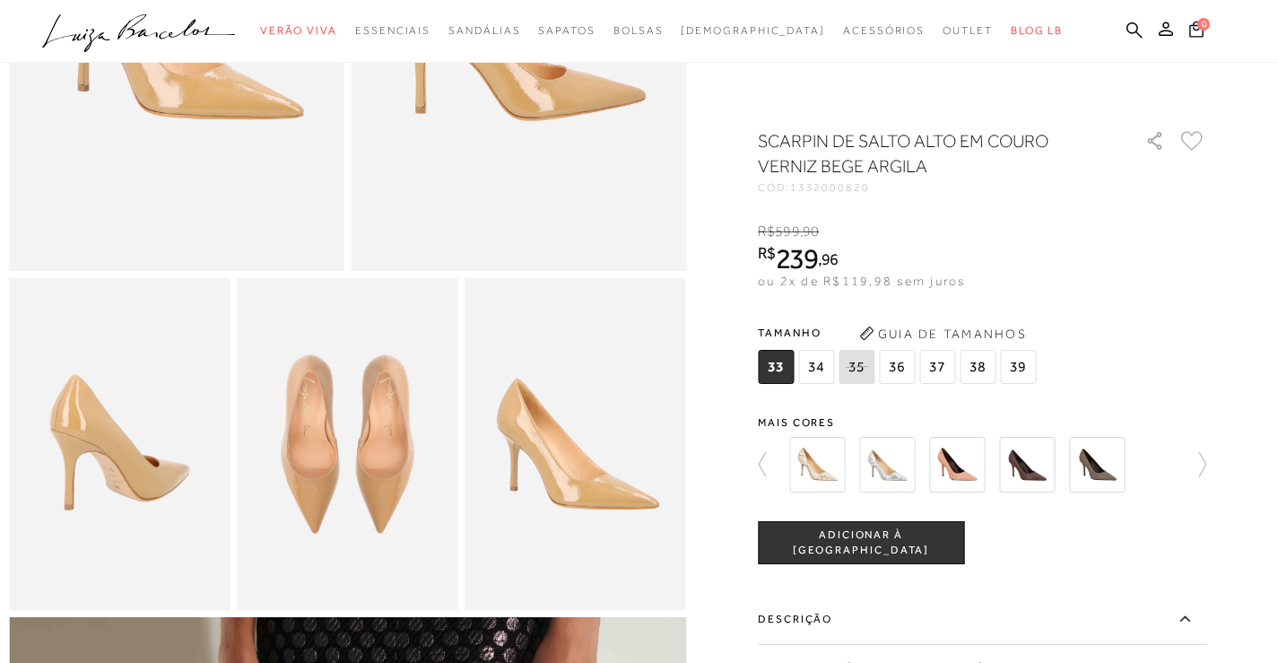
click at [126, 446] on img at bounding box center [119, 443] width 221 height 331
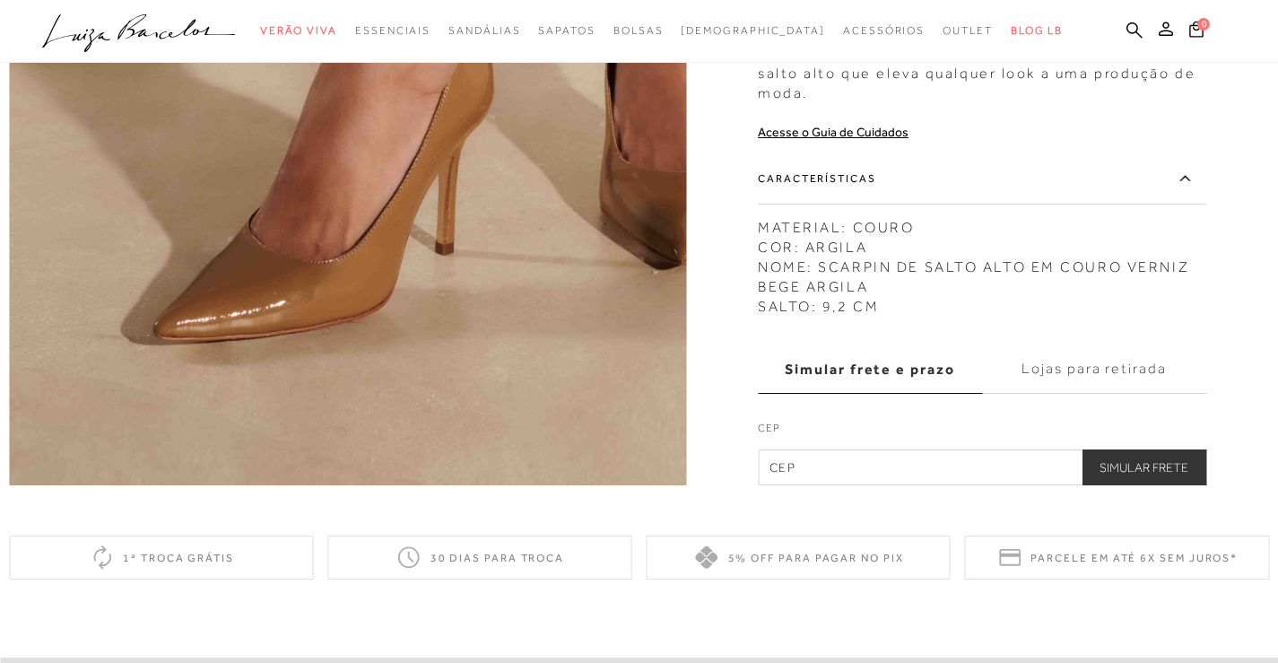
scroll to position [1524, 0]
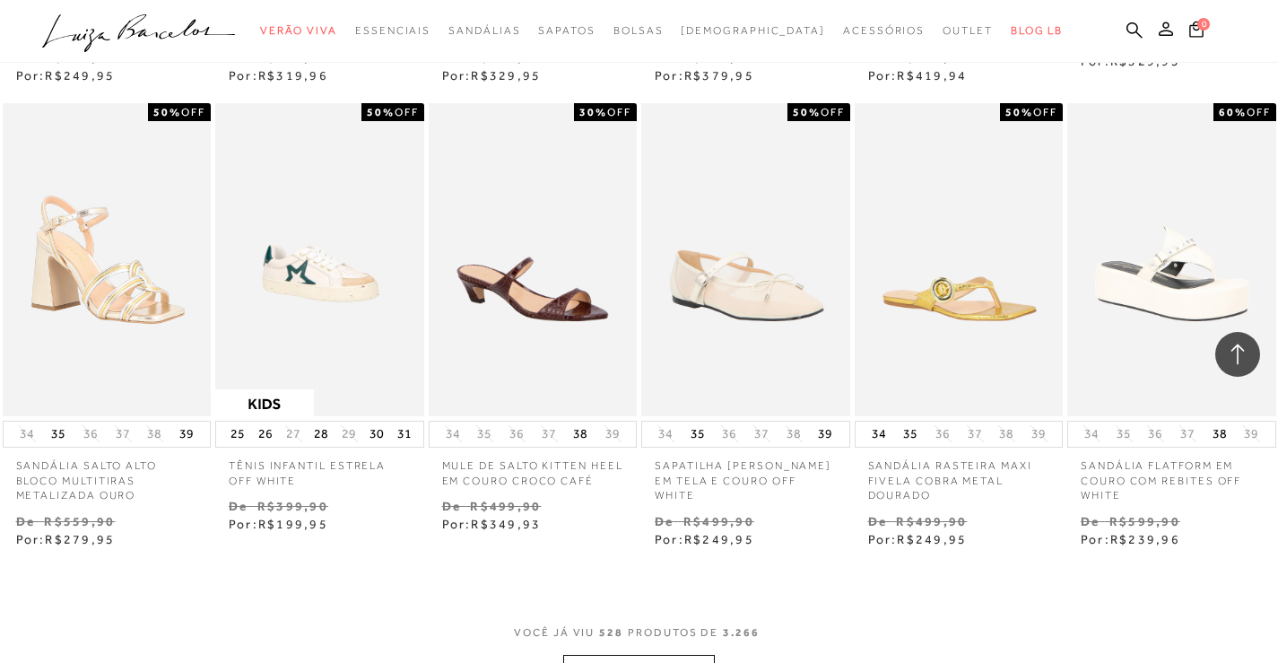
scroll to position [43154, 0]
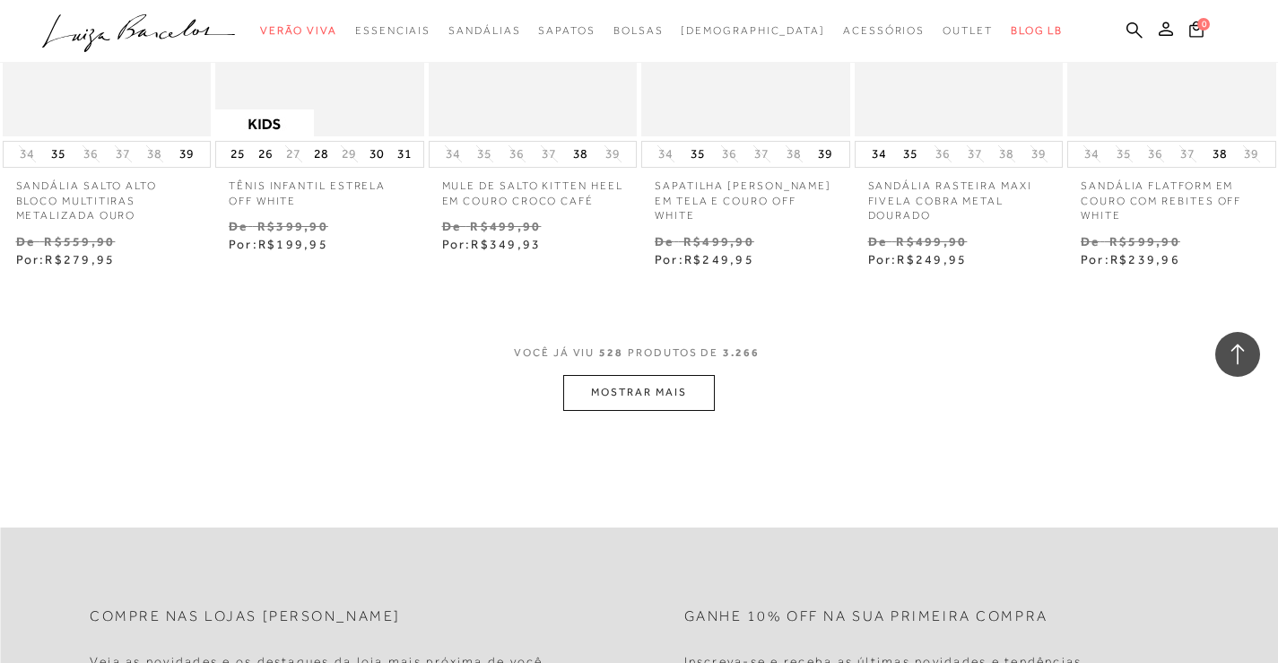
click at [683, 375] on button "MOSTRAR MAIS" at bounding box center [638, 392] width 151 height 35
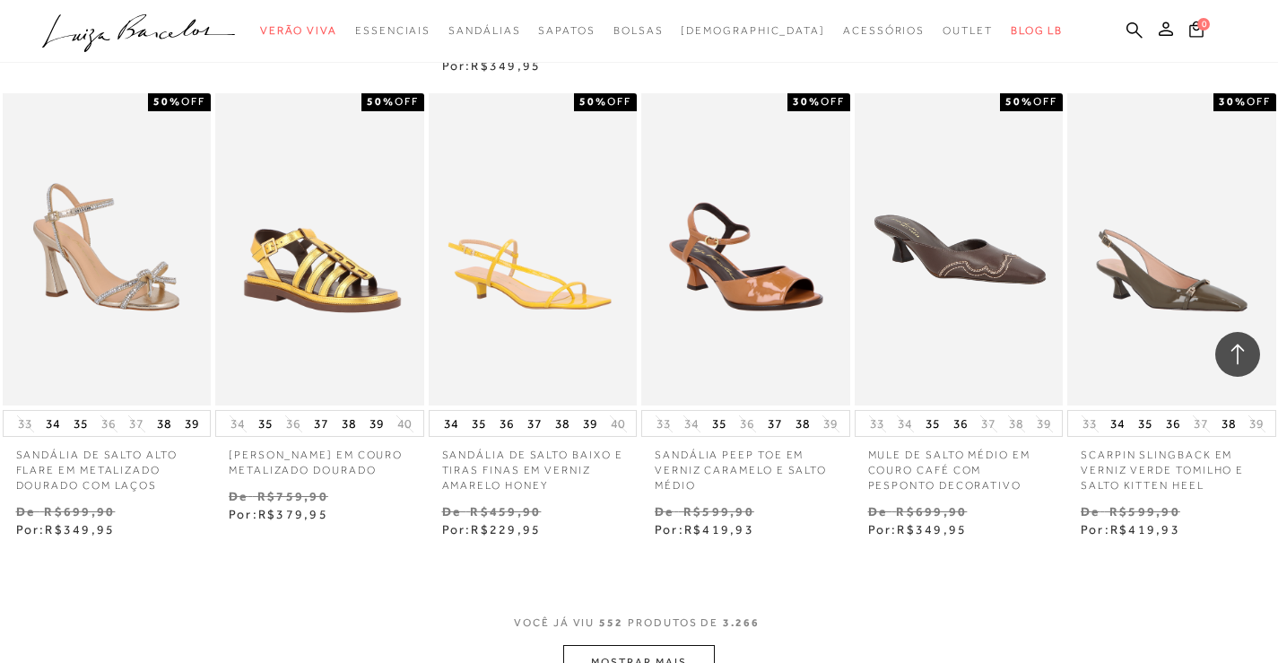
scroll to position [45037, 0]
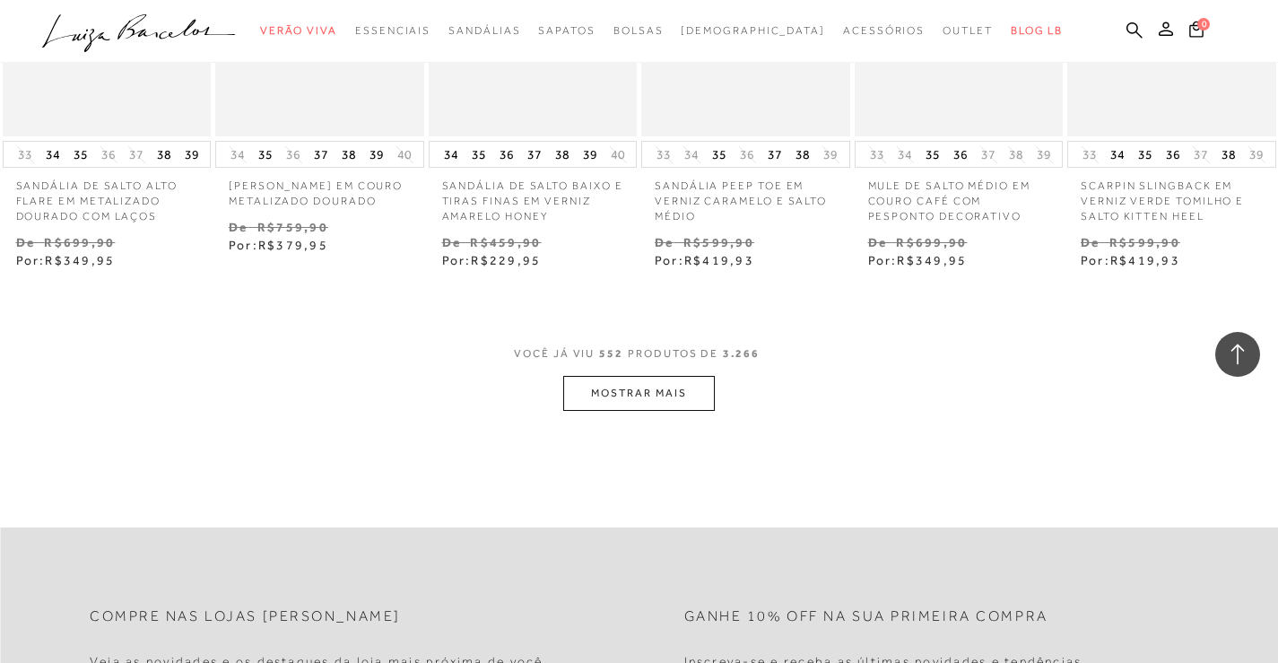
click at [638, 376] on button "MOSTRAR MAIS" at bounding box center [638, 393] width 151 height 35
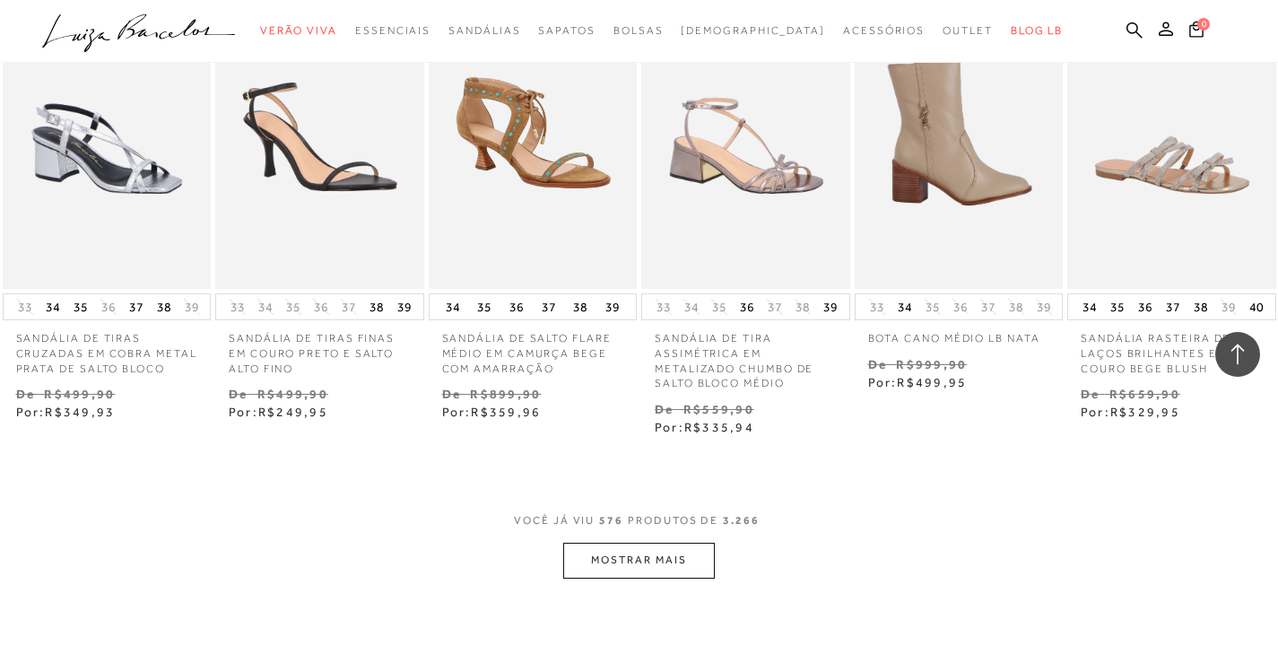
scroll to position [46920, 0]
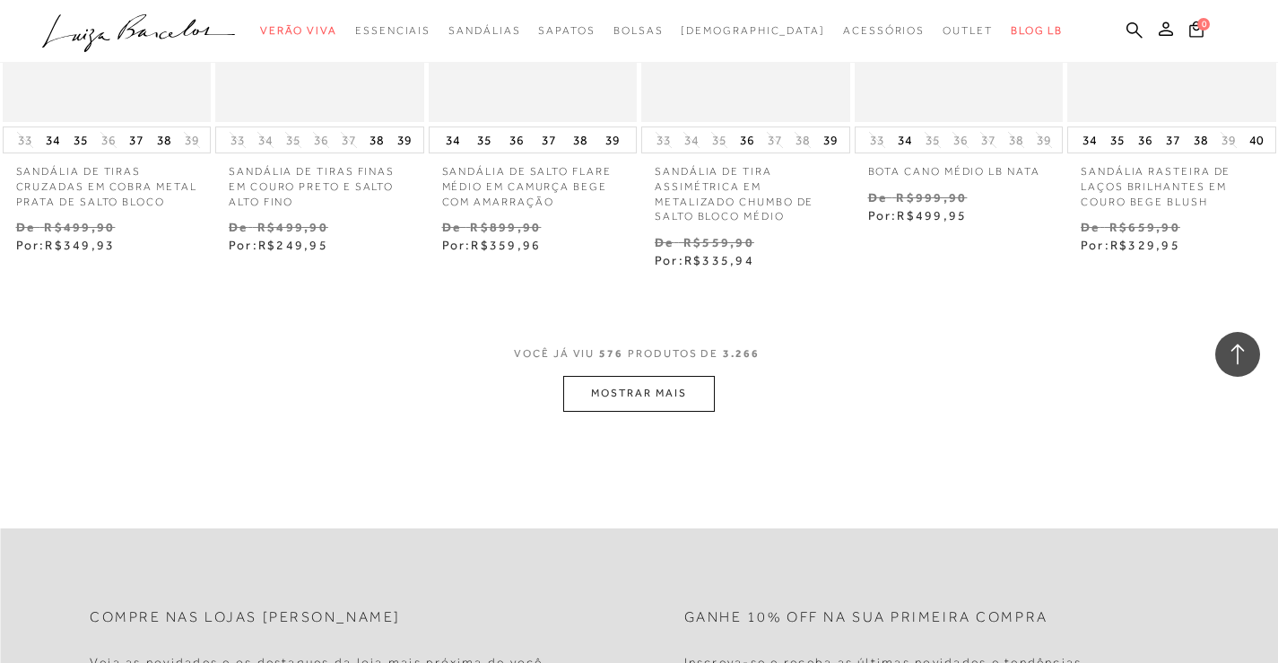
click at [657, 376] on button "MOSTRAR MAIS" at bounding box center [638, 393] width 151 height 35
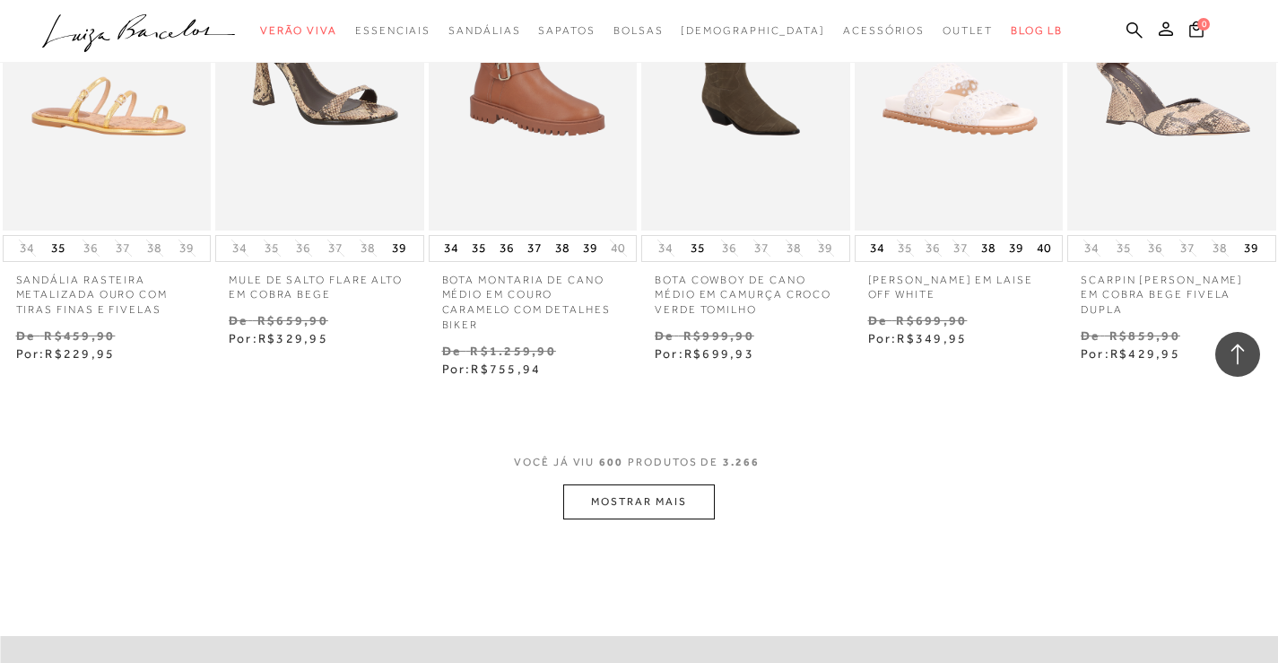
scroll to position [48802, 0]
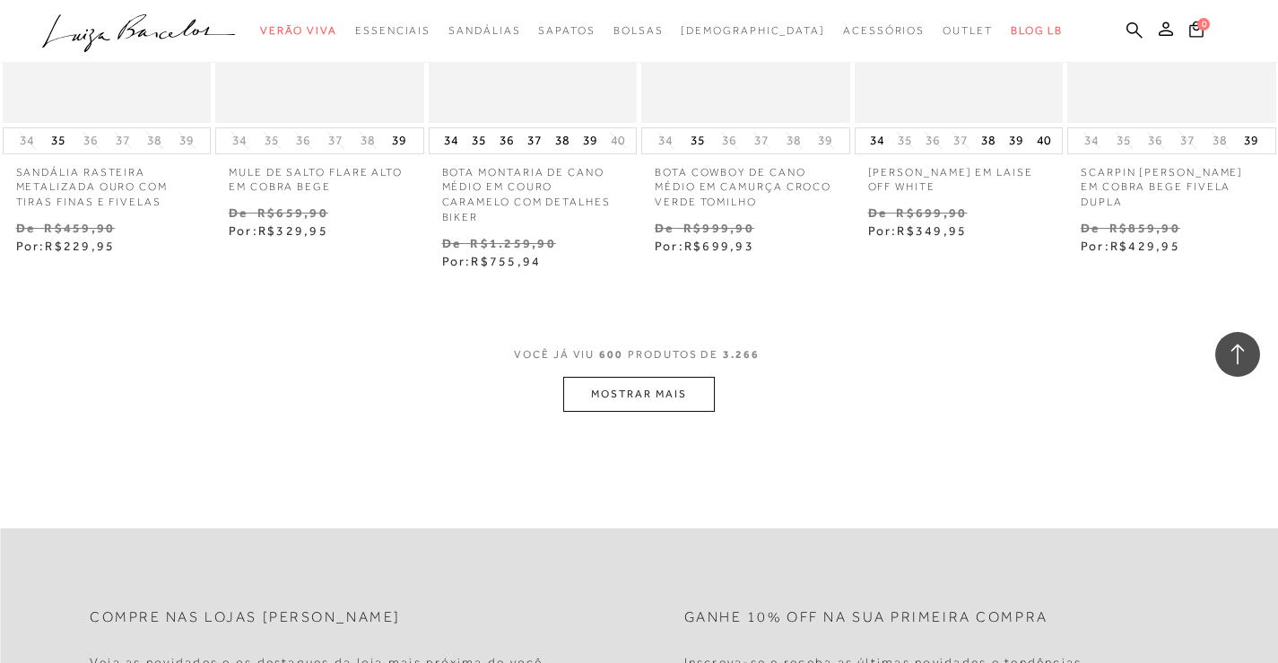
click at [616, 377] on button "MOSTRAR MAIS" at bounding box center [638, 394] width 151 height 35
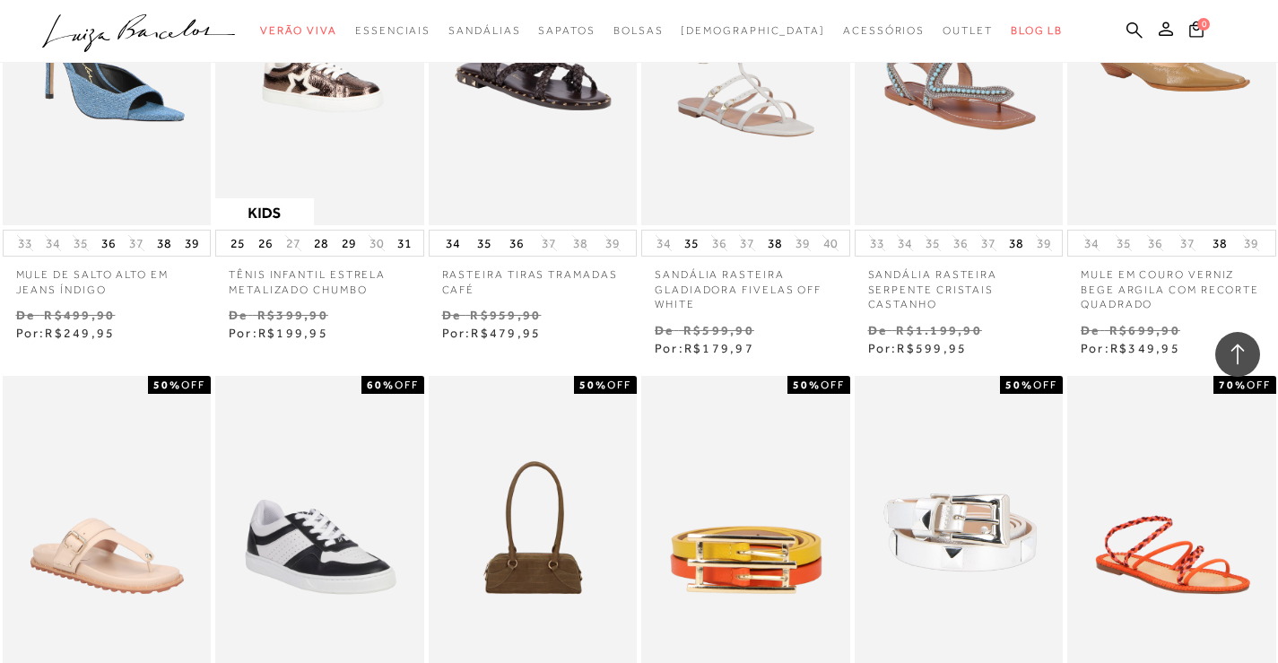
scroll to position [50595, 0]
